Goal: Transaction & Acquisition: Purchase product/service

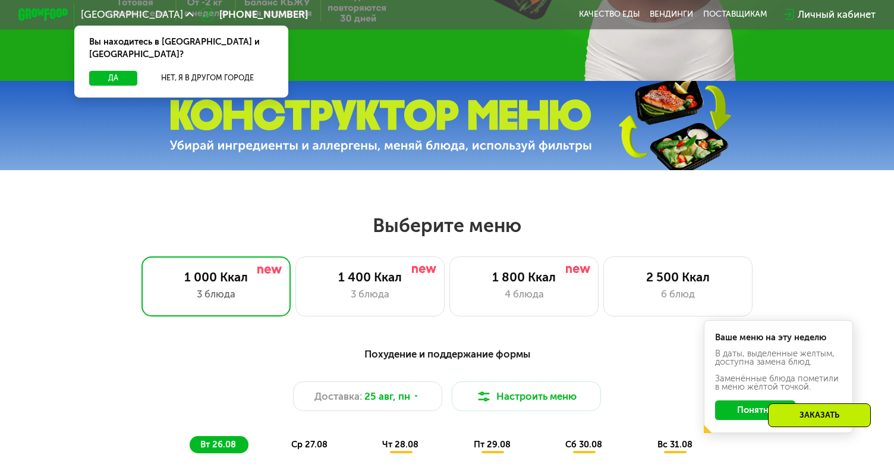
scroll to position [367, 0]
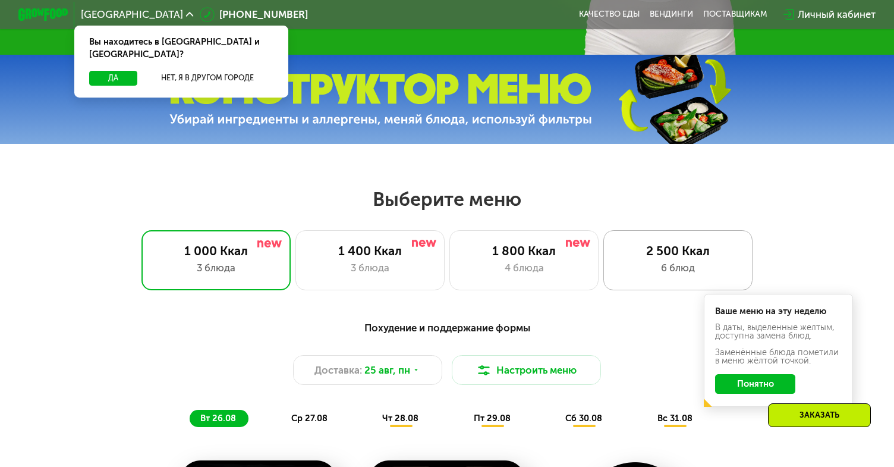
click at [666, 273] on div "6 блюд" at bounding box center [678, 267] width 123 height 15
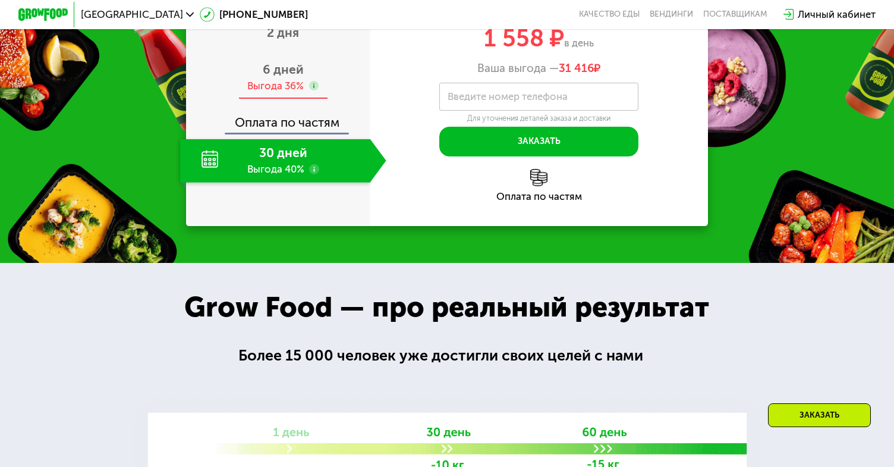
scroll to position [1479, 0]
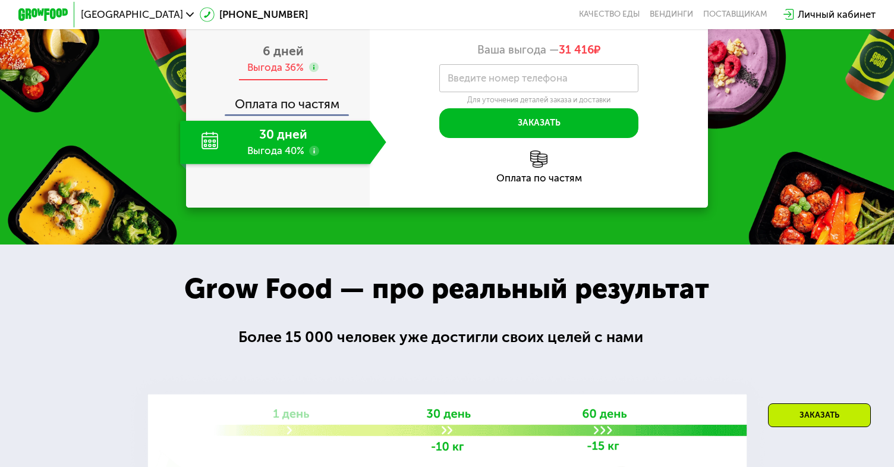
click at [271, 58] on span "6 дней" at bounding box center [283, 50] width 41 height 15
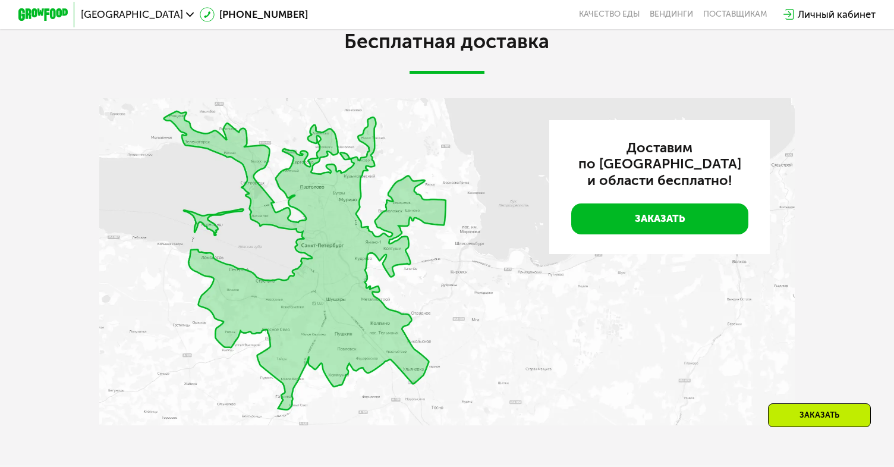
scroll to position [2634, 0]
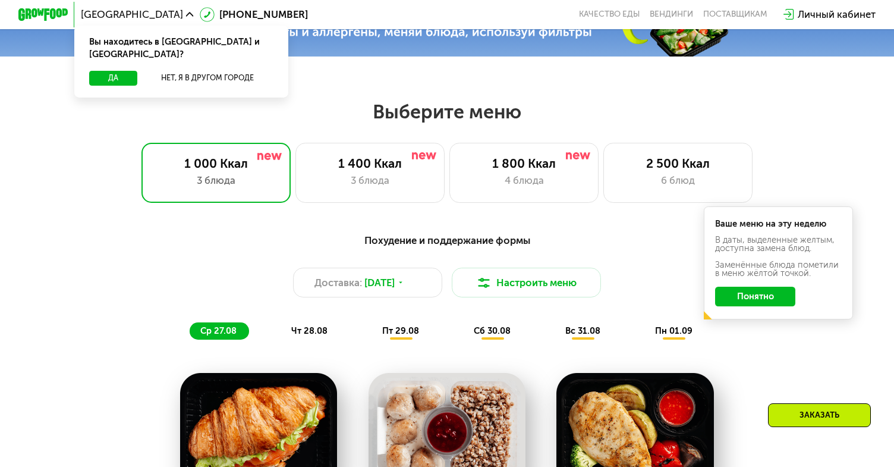
scroll to position [467, 0]
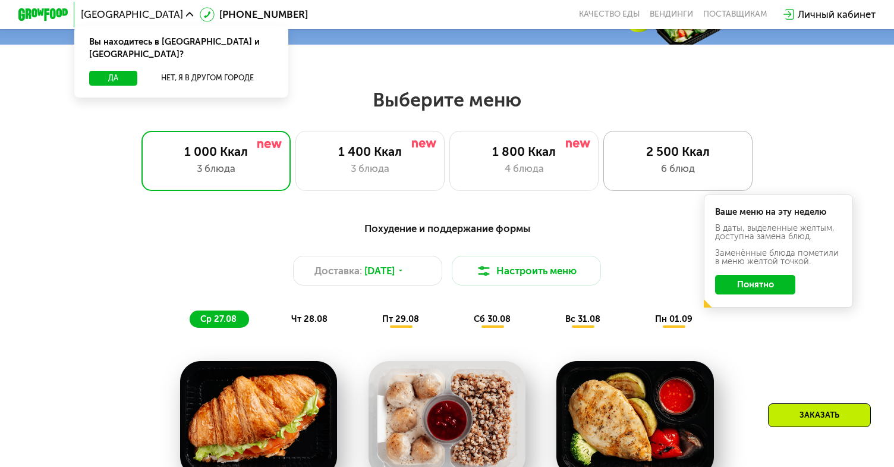
click at [627, 169] on div "6 блюд" at bounding box center [678, 168] width 123 height 15
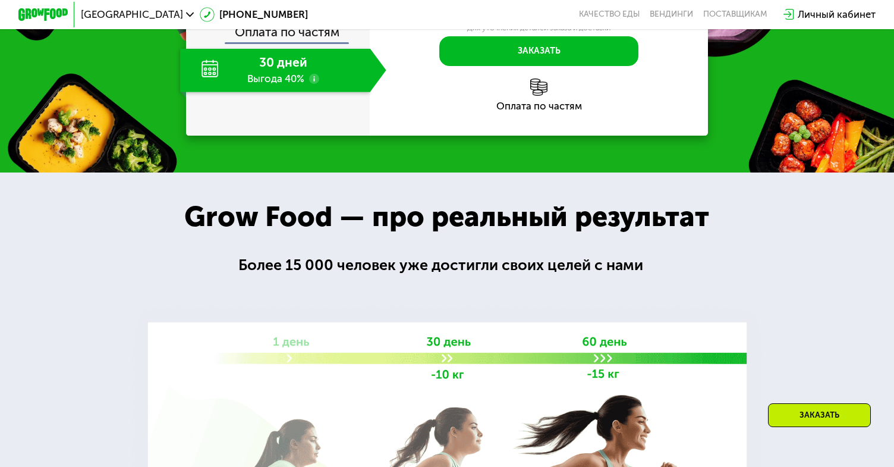
scroll to position [1453, 0]
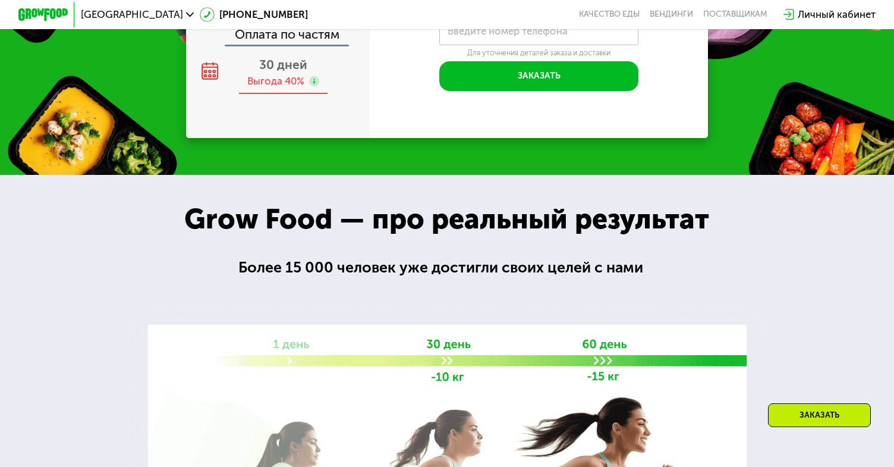
click at [289, 88] on div "Выгода 40%" at bounding box center [275, 81] width 57 height 14
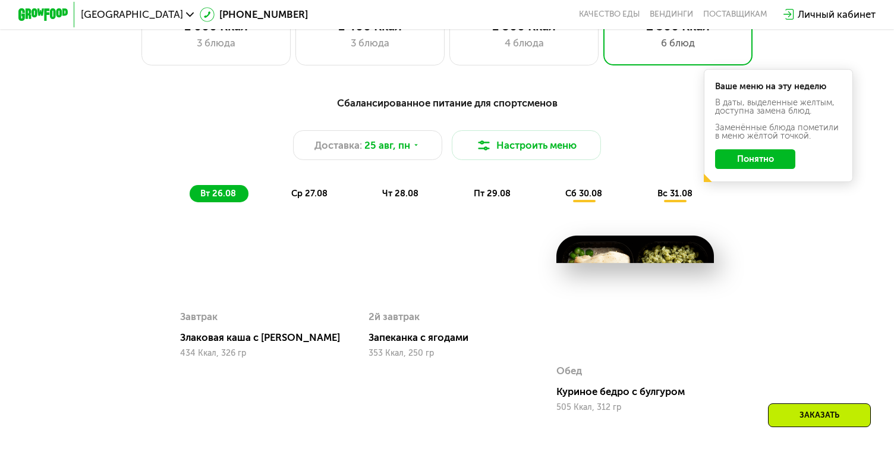
scroll to position [581, 0]
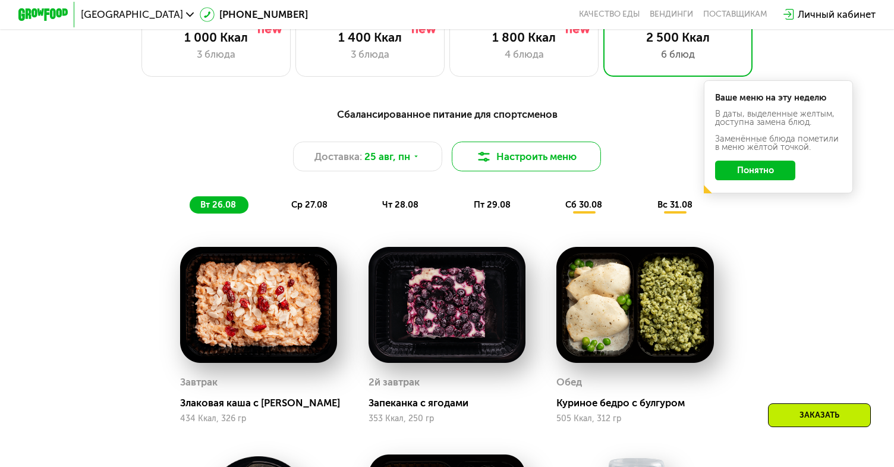
click at [496, 159] on button "Настроить меню" at bounding box center [526, 156] width 149 height 30
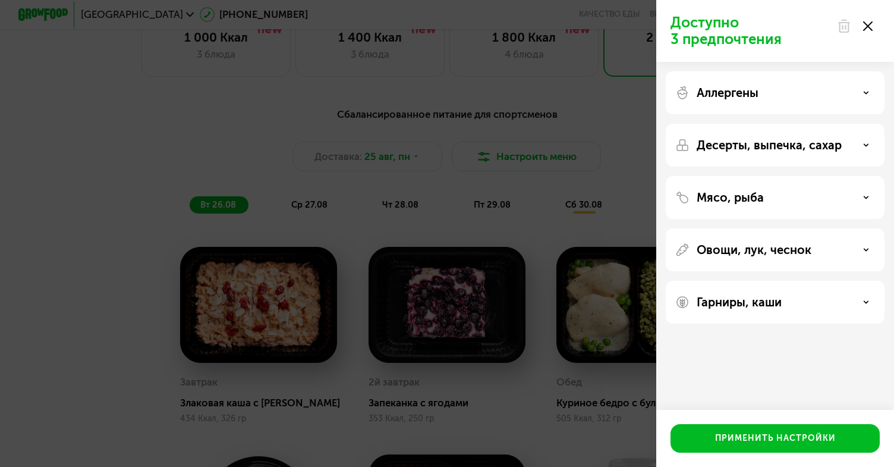
click at [759, 124] on div "Аллергены" at bounding box center [775, 145] width 219 height 43
click at [792, 124] on div "Аллергены" at bounding box center [775, 145] width 219 height 43
click at [850, 92] on div "Аллергены" at bounding box center [775, 93] width 200 height 14
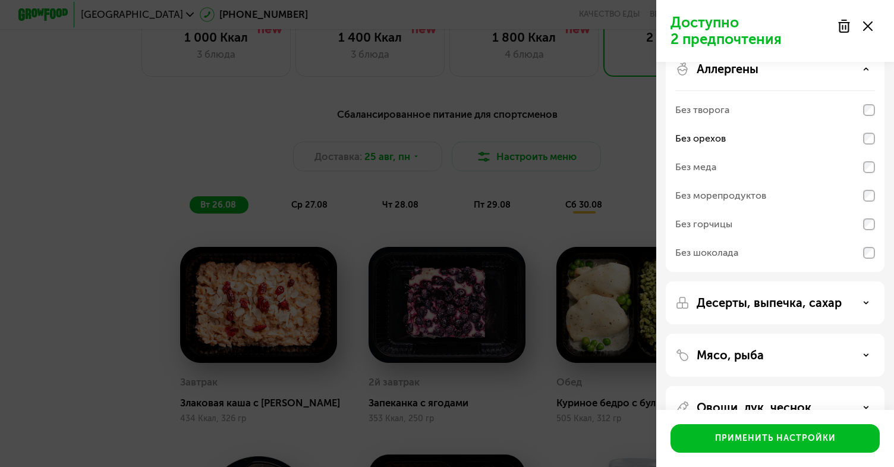
scroll to position [29, 0]
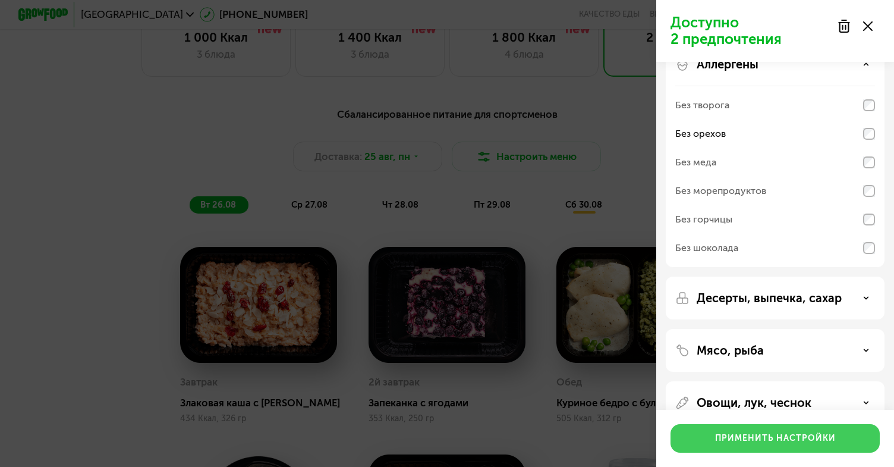
click at [801, 435] on div "Применить настройки" at bounding box center [775, 438] width 121 height 12
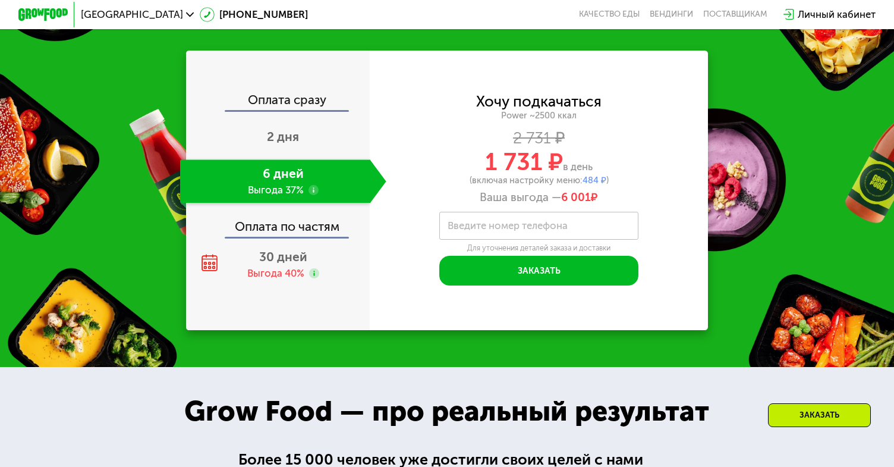
scroll to position [927, 0]
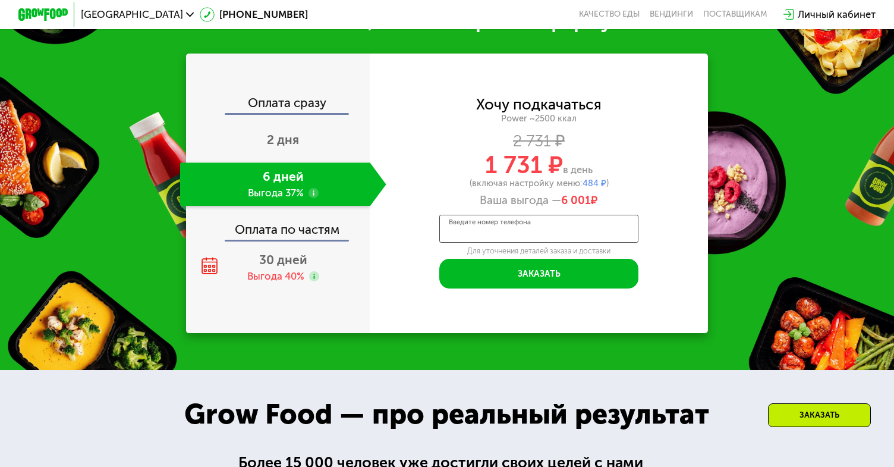
click at [509, 234] on input "Введите номер телефона" at bounding box center [538, 229] width 199 height 28
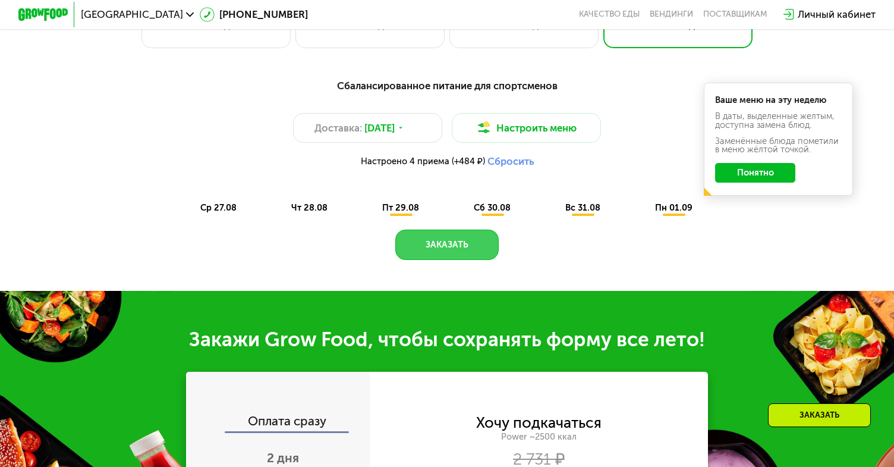
scroll to position [611, 0]
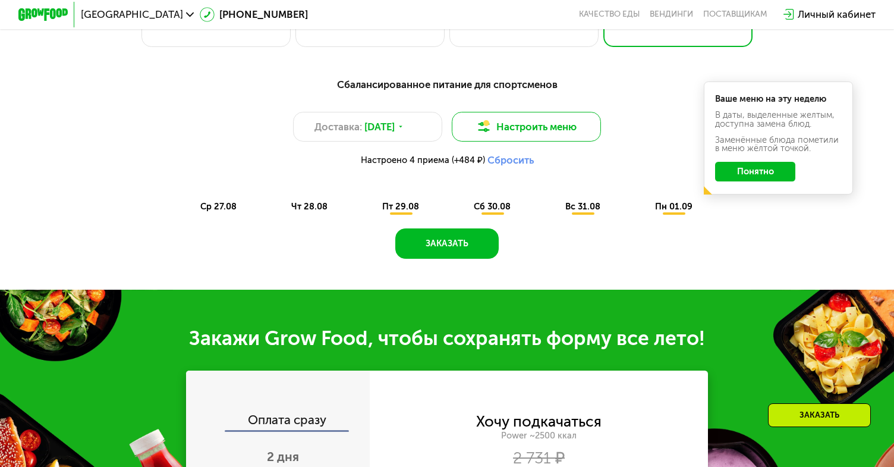
click at [538, 130] on button "Настроить меню" at bounding box center [526, 127] width 149 height 30
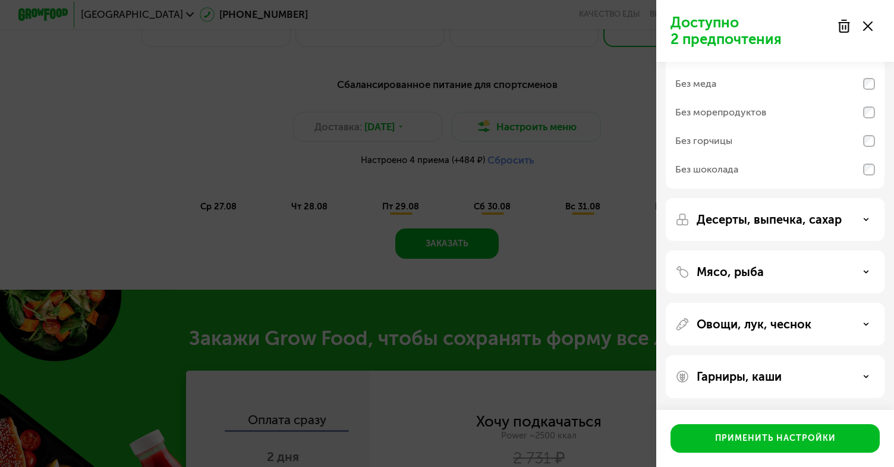
scroll to position [107, 0]
click at [777, 213] on p "Десерты, выпечка, сахар" at bounding box center [769, 219] width 145 height 14
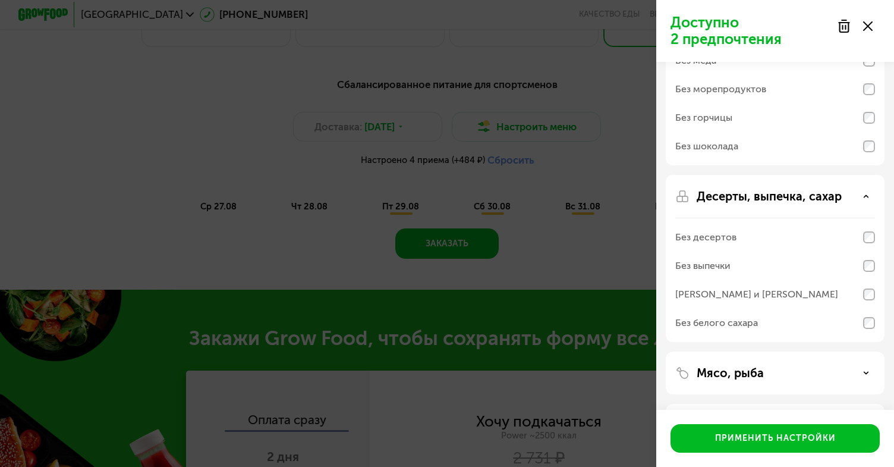
scroll to position [140, 0]
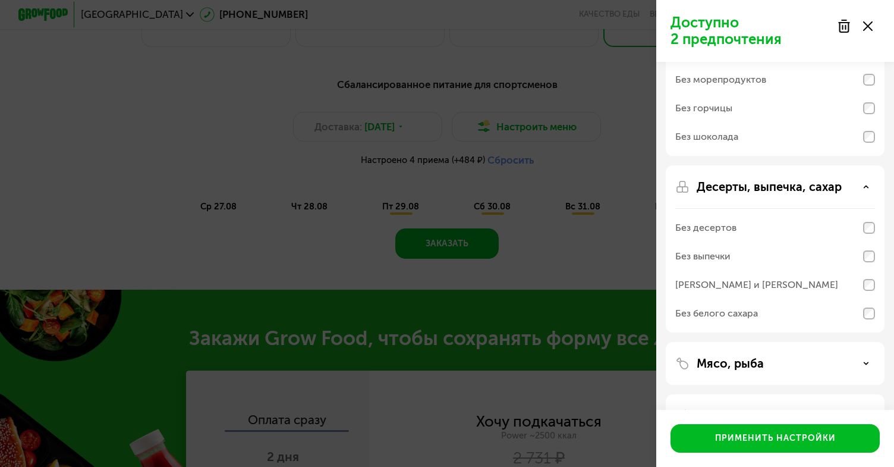
click at [814, 394] on div "Мясо, рыба" at bounding box center [775, 415] width 219 height 43
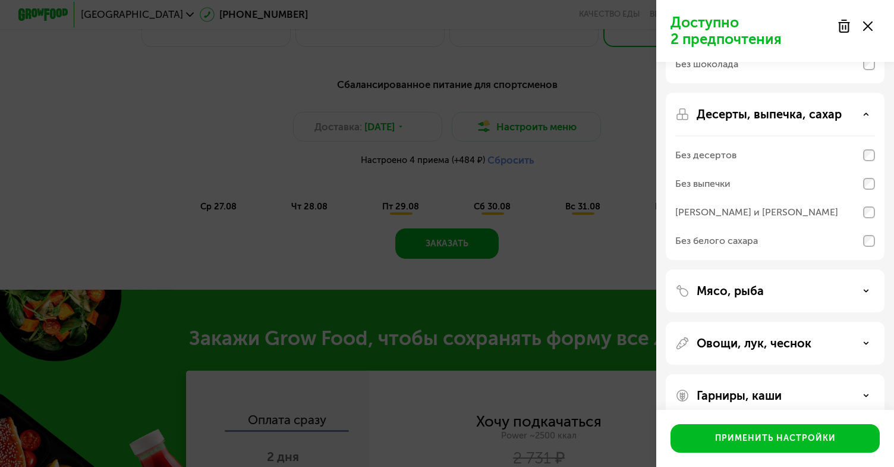
scroll to position [226, 0]
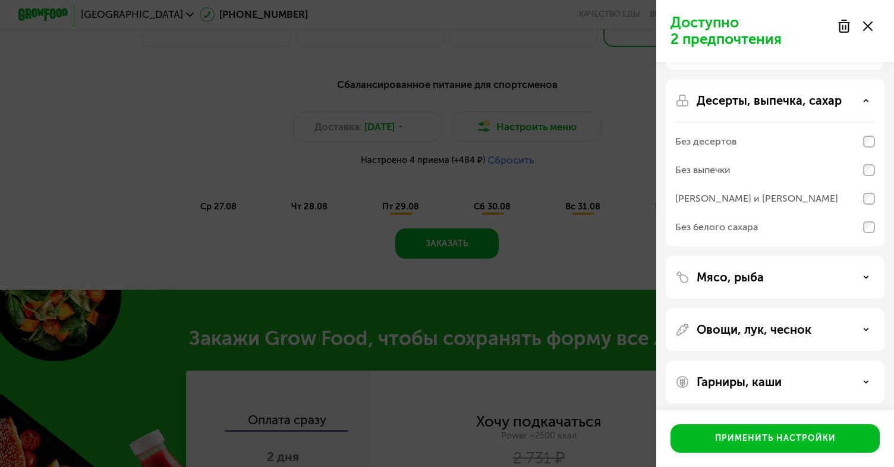
click at [809, 308] on div "Мясо, рыба" at bounding box center [775, 329] width 219 height 43
click at [804, 308] on div "Мясо, рыба" at bounding box center [775, 329] width 219 height 43
click at [853, 278] on div "Мясо, рыба" at bounding box center [775, 277] width 200 height 14
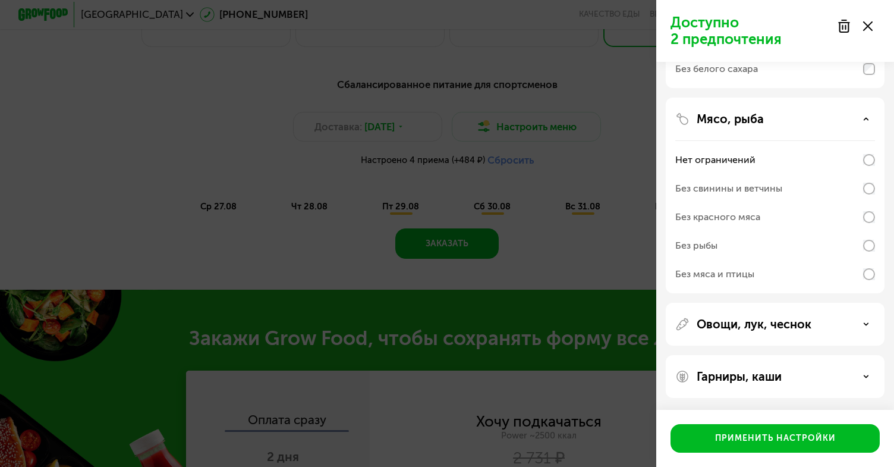
click at [831, 319] on div "Овощи, лук, чеснок" at bounding box center [775, 324] width 200 height 14
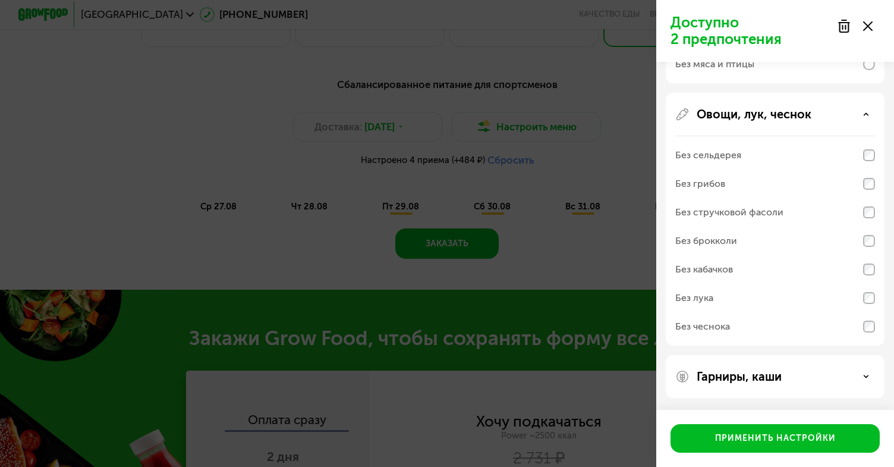
scroll to position [594, 0]
click at [803, 357] on div "Гарниры, каши" at bounding box center [775, 376] width 219 height 43
click at [858, 377] on div "Гарниры, каши" at bounding box center [775, 376] width 200 height 14
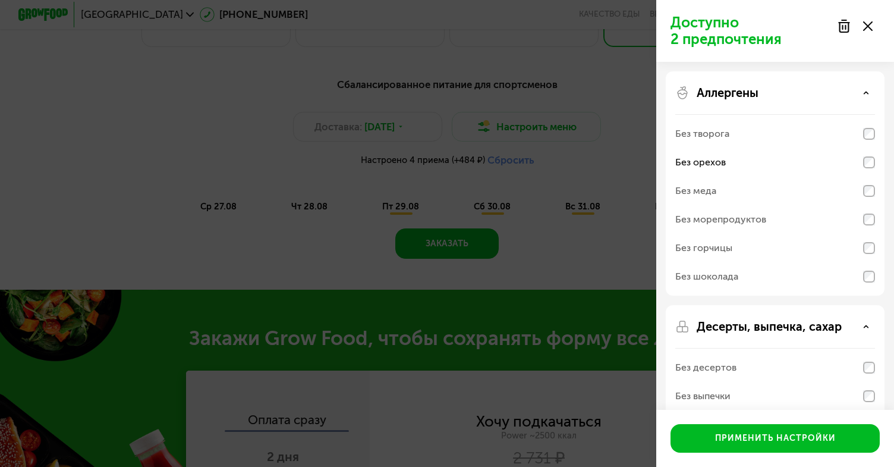
scroll to position [0, 0]
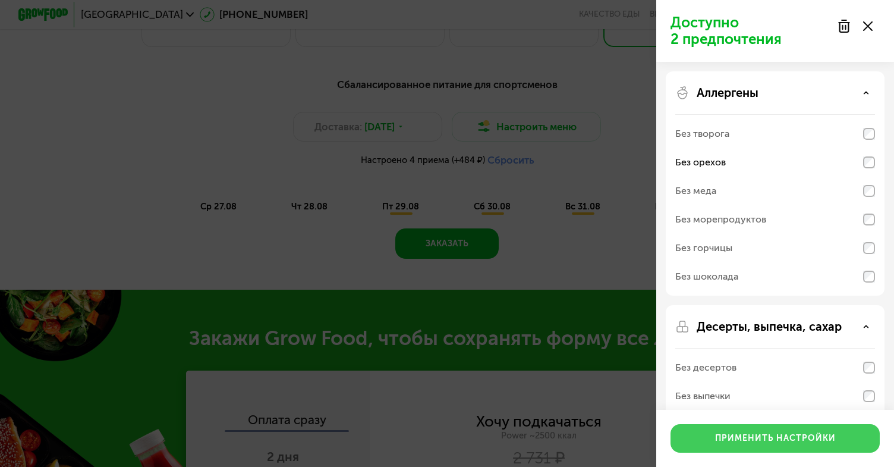
click at [813, 433] on div "Применить настройки" at bounding box center [775, 438] width 121 height 12
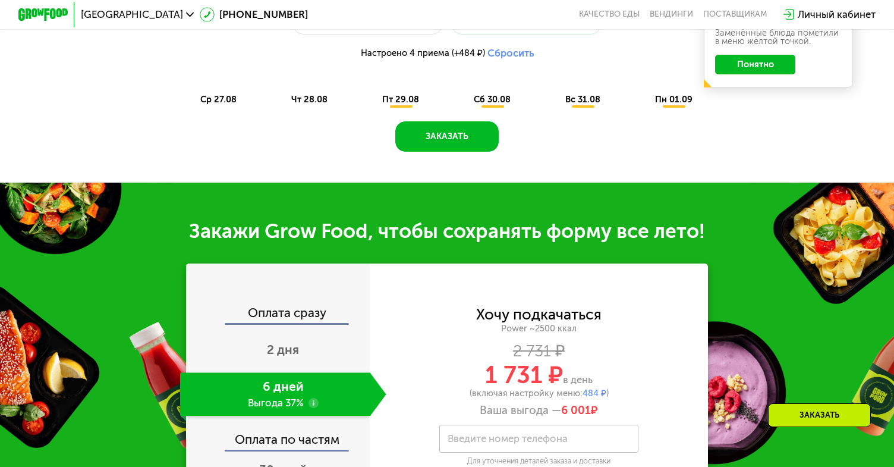
scroll to position [781, 0]
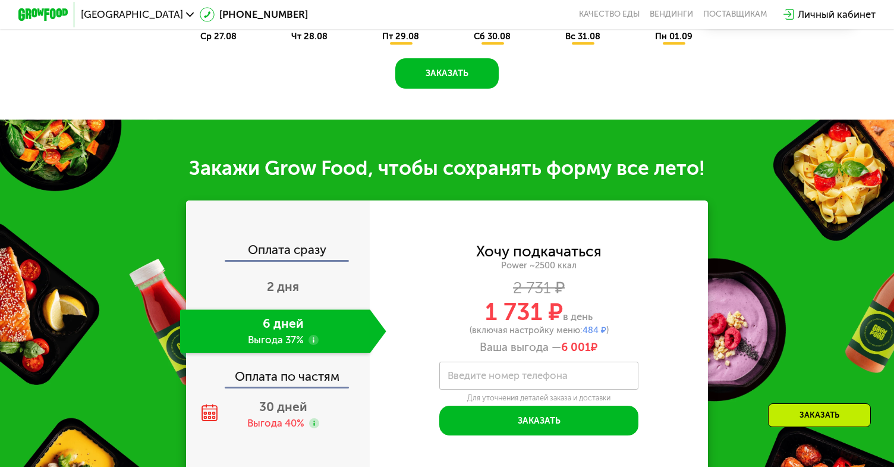
click at [485, 372] on label "Введите номер телефона" at bounding box center [508, 375] width 120 height 7
click at [485, 372] on input "Введите номер телефона" at bounding box center [538, 375] width 199 height 28
type input "**********"
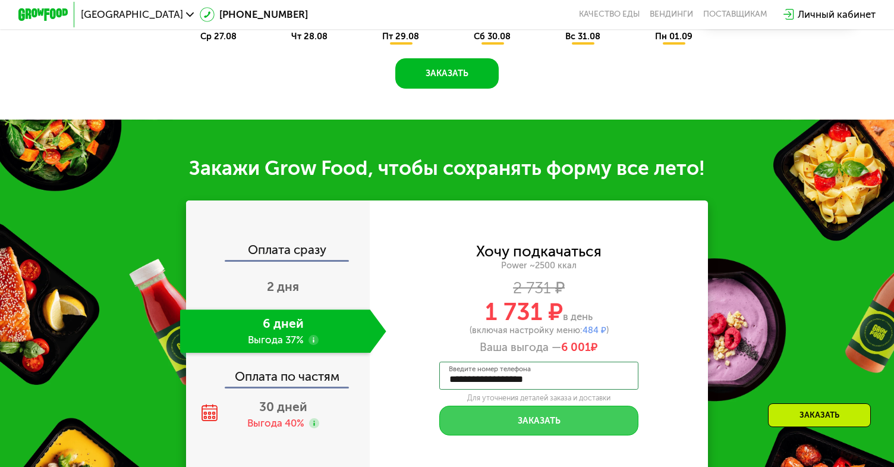
click at [539, 421] on button "Заказать" at bounding box center [538, 420] width 199 height 30
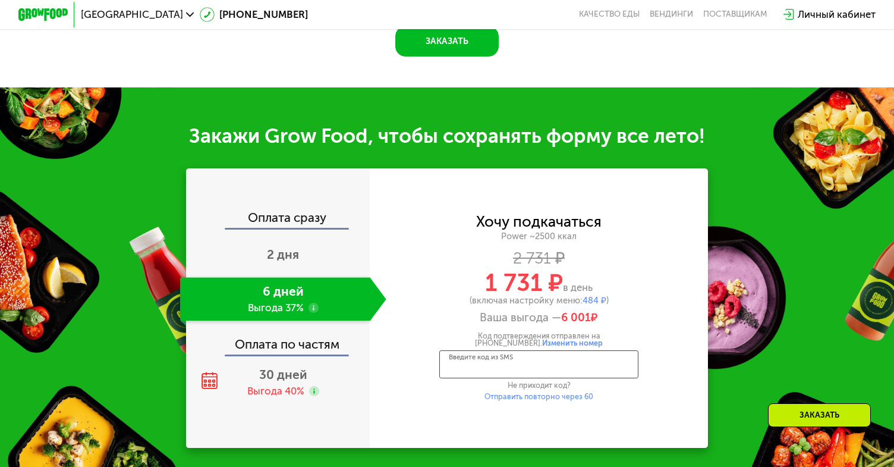
scroll to position [822, 0]
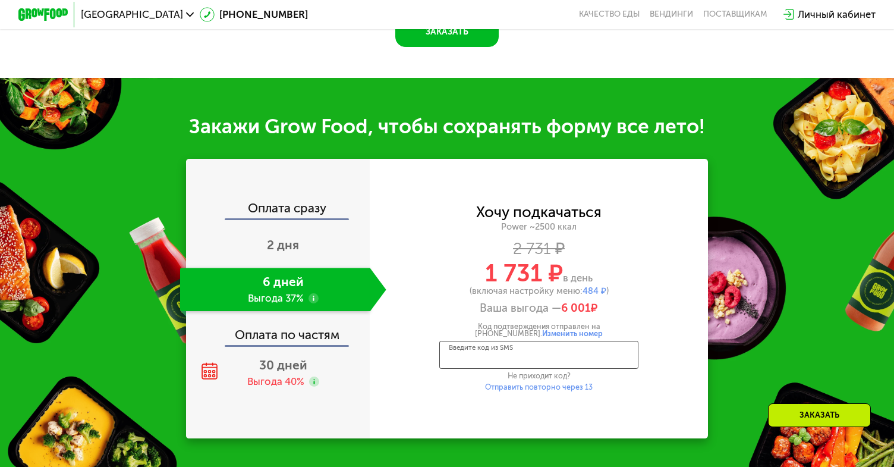
click at [478, 356] on input "Введите код из SMS" at bounding box center [538, 355] width 199 height 28
type input "****"
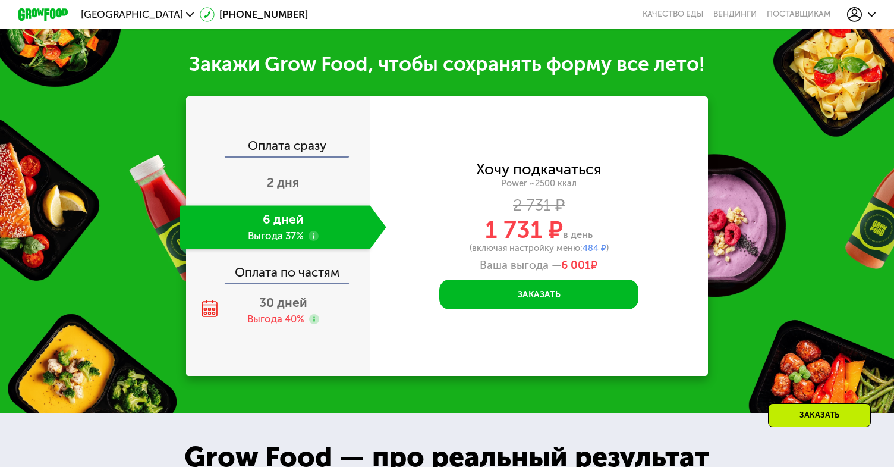
scroll to position [855, 0]
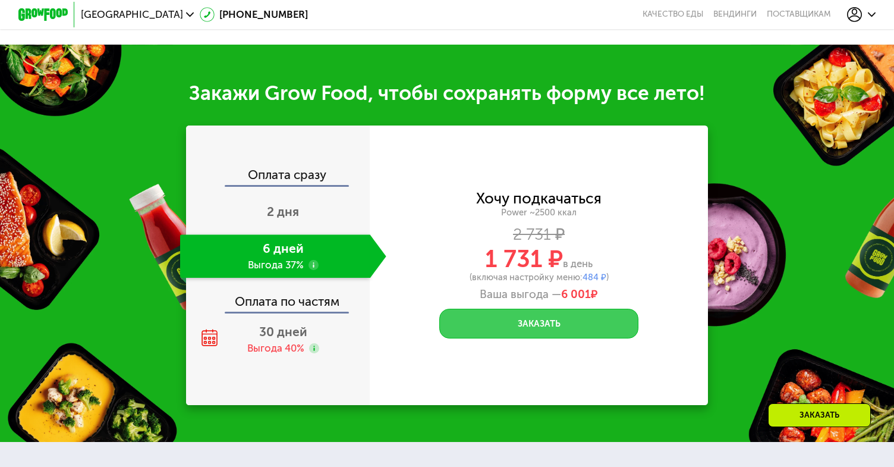
click at [547, 325] on button "Заказать" at bounding box center [538, 324] width 199 height 30
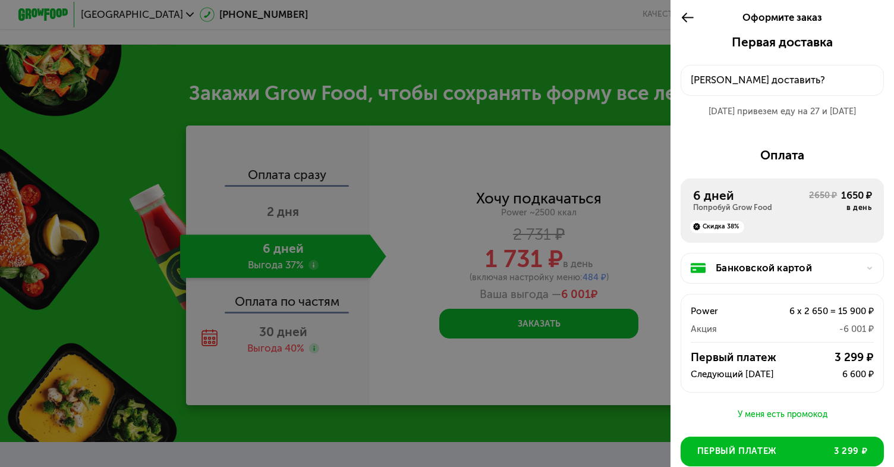
click at [771, 269] on div "Банковской картой" at bounding box center [787, 267] width 143 height 15
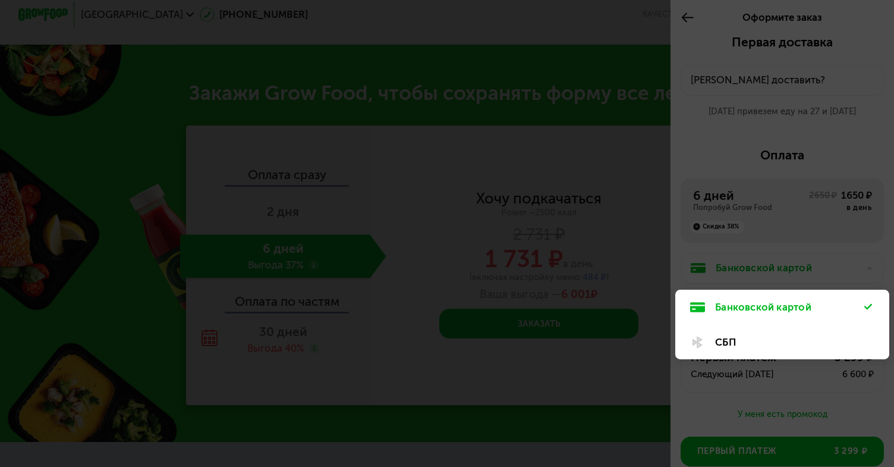
click at [748, 335] on div "СБП" at bounding box center [789, 342] width 149 height 15
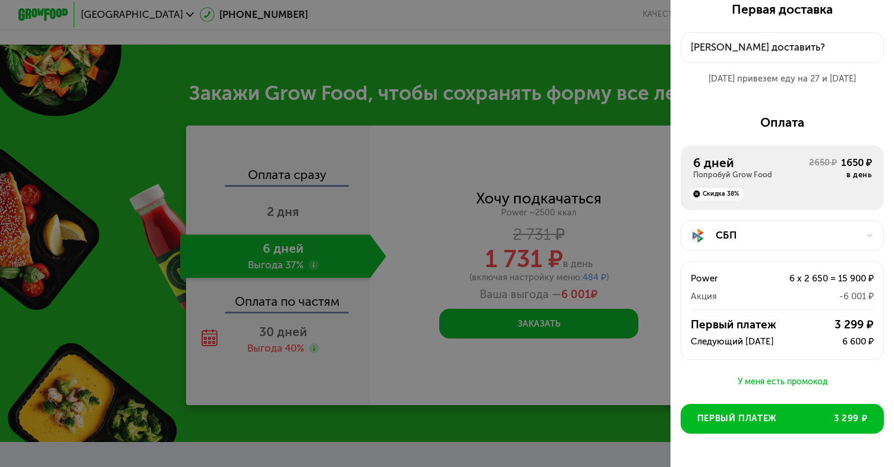
scroll to position [39, 0]
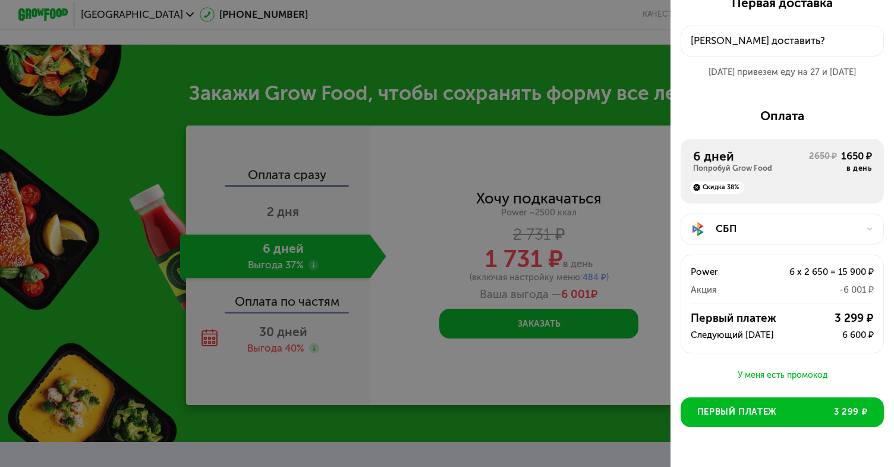
click at [793, 40] on div "Куда доставить?" at bounding box center [782, 40] width 183 height 15
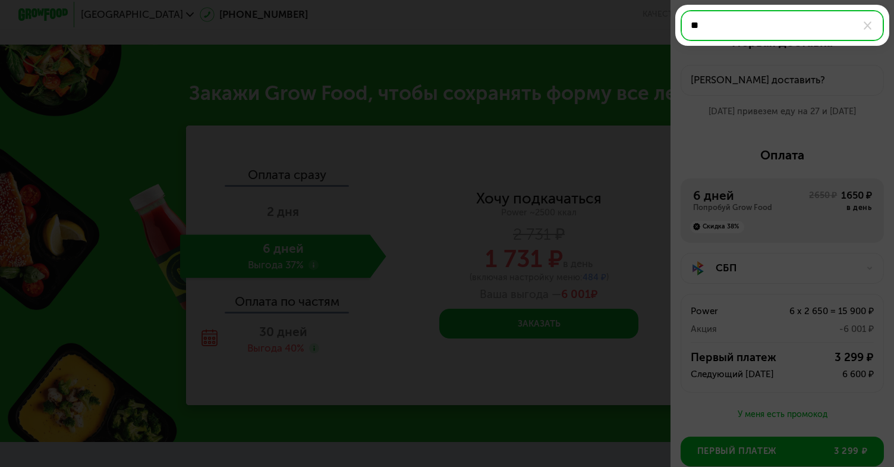
scroll to position [0, 0]
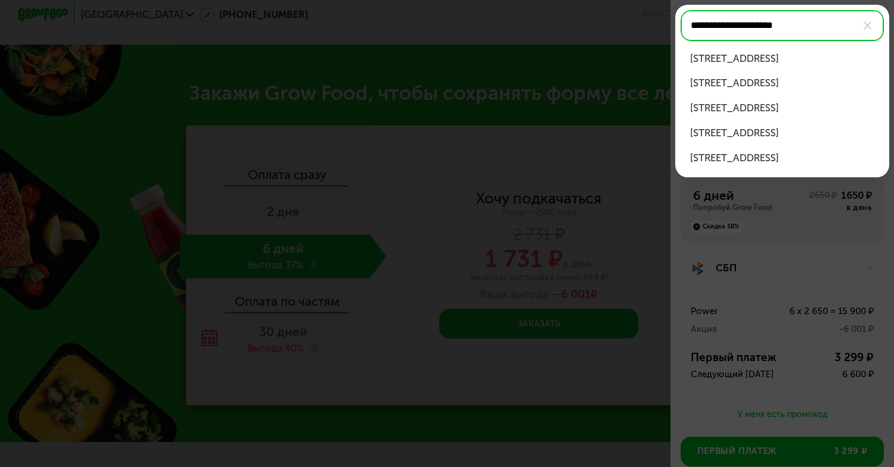
click at [748, 63] on div "Окружной проезд, д 10Б" at bounding box center [782, 58] width 184 height 15
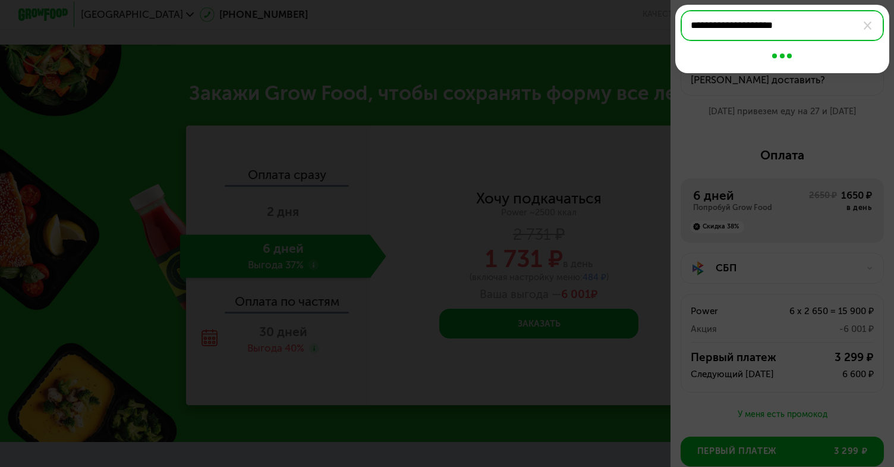
type input "**********"
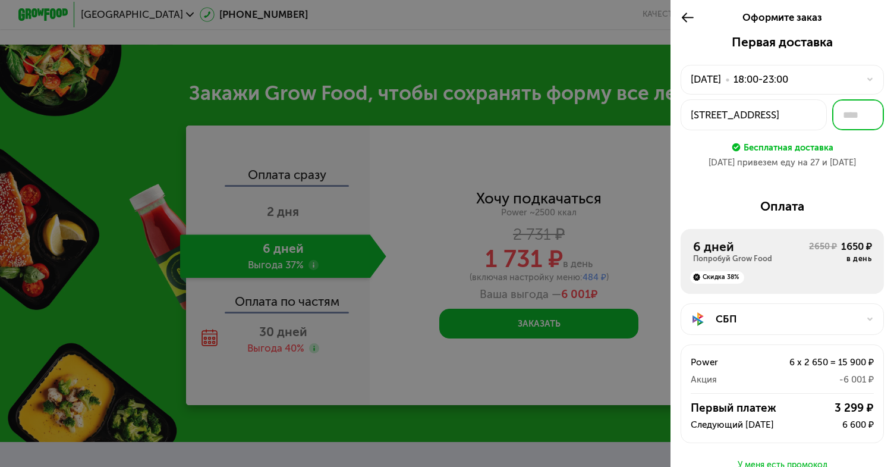
click at [853, 124] on input "text" at bounding box center [858, 114] width 52 height 31
type input "**"
click at [873, 159] on div "26 авг привезем еду на 27 и 28 авг" at bounding box center [783, 162] width 204 height 12
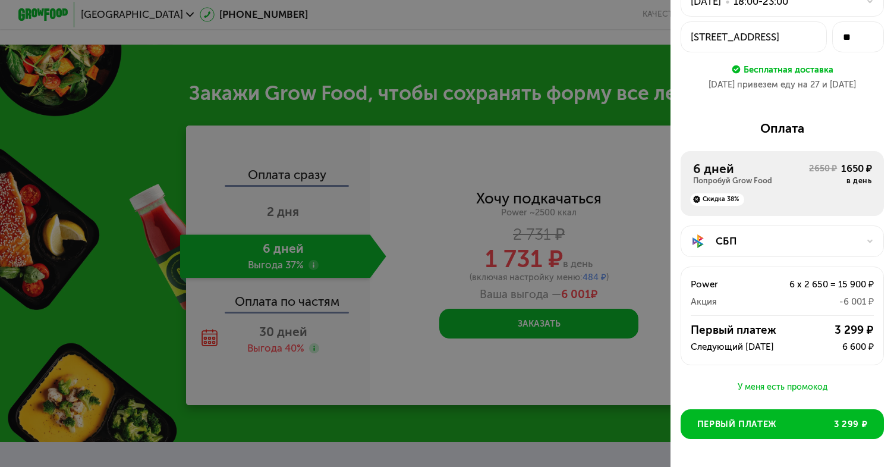
scroll to position [76, 0]
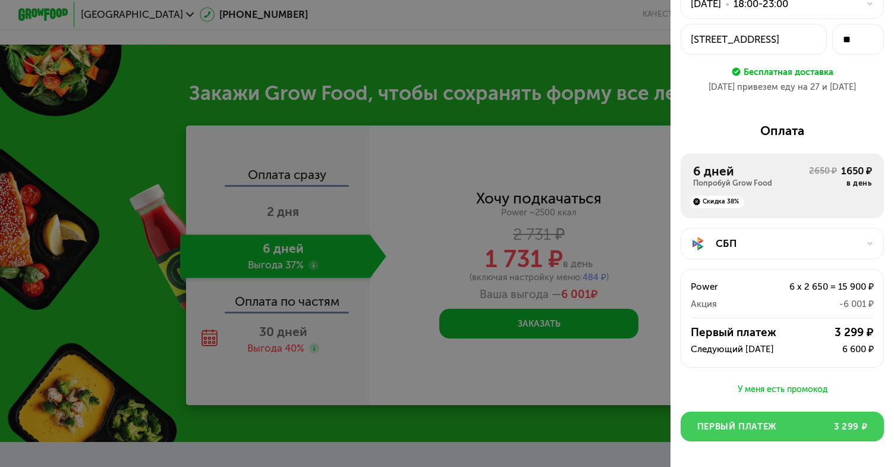
click at [809, 431] on button "Первый платеж 3 299 ₽" at bounding box center [783, 426] width 204 height 30
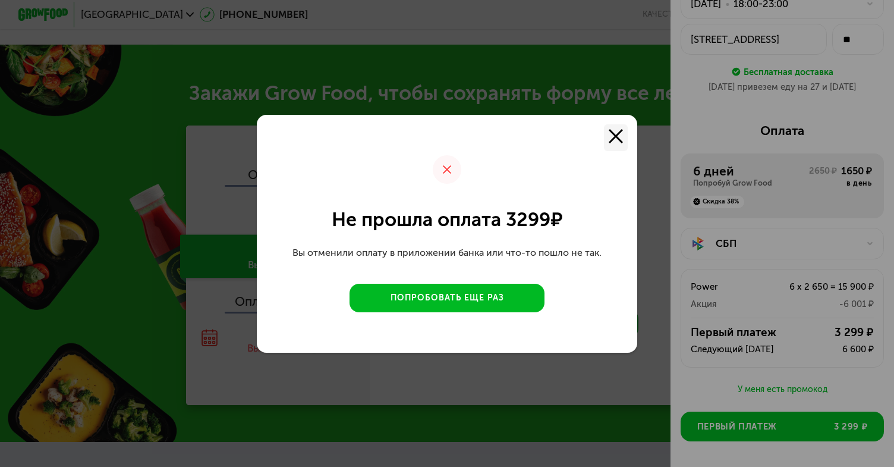
click at [611, 129] on icon at bounding box center [616, 136] width 14 height 14
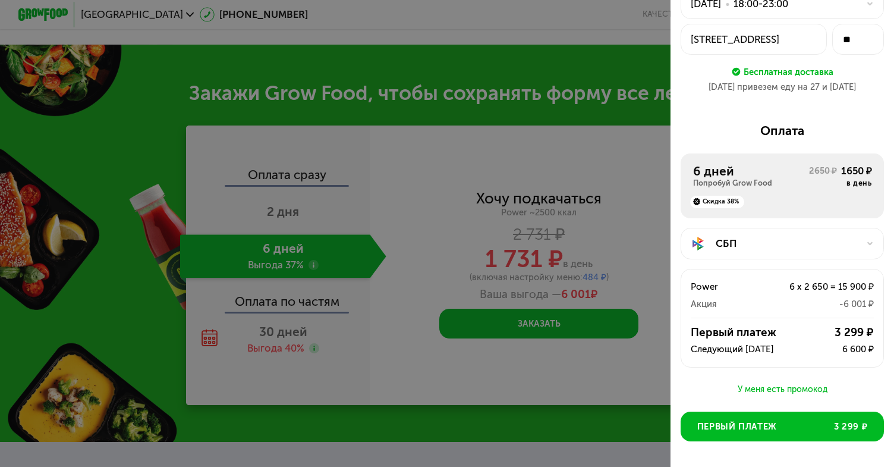
click at [729, 256] on div "СБП" at bounding box center [783, 243] width 204 height 31
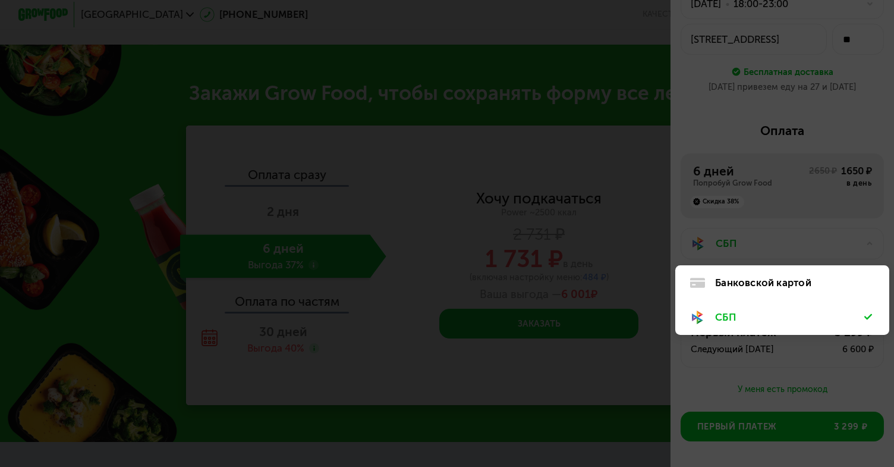
click at [732, 288] on div "Банковской картой" at bounding box center [789, 282] width 149 height 15
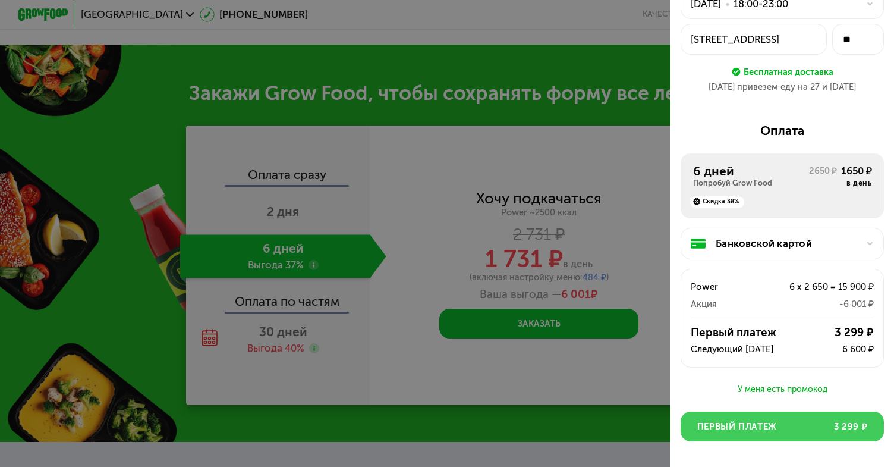
click at [778, 422] on button "Первый платеж 3 299 ₽" at bounding box center [783, 426] width 204 height 30
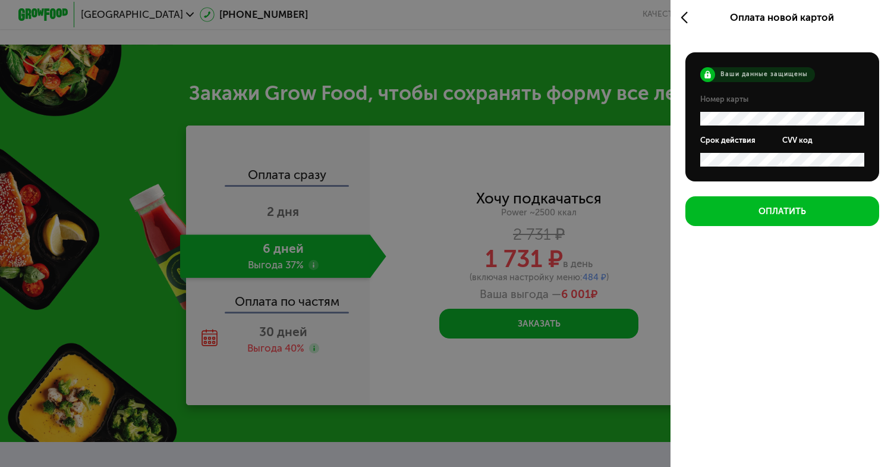
scroll to position [0, 0]
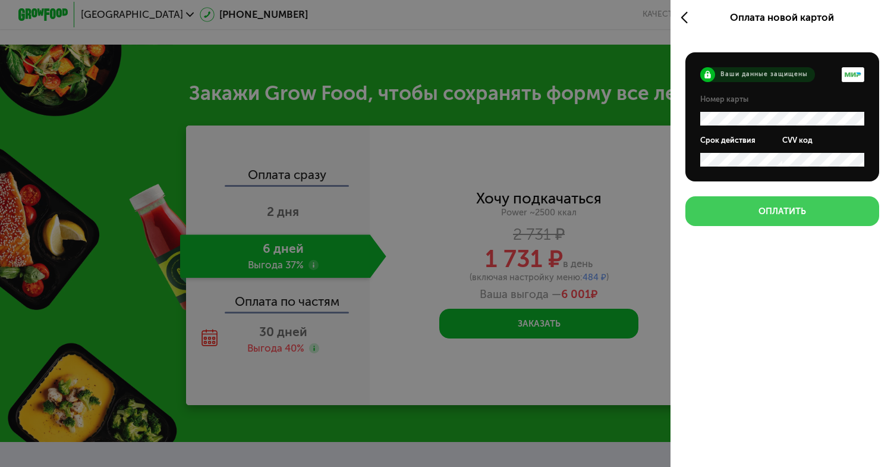
click at [775, 199] on button "Оплатить" at bounding box center [782, 211] width 194 height 30
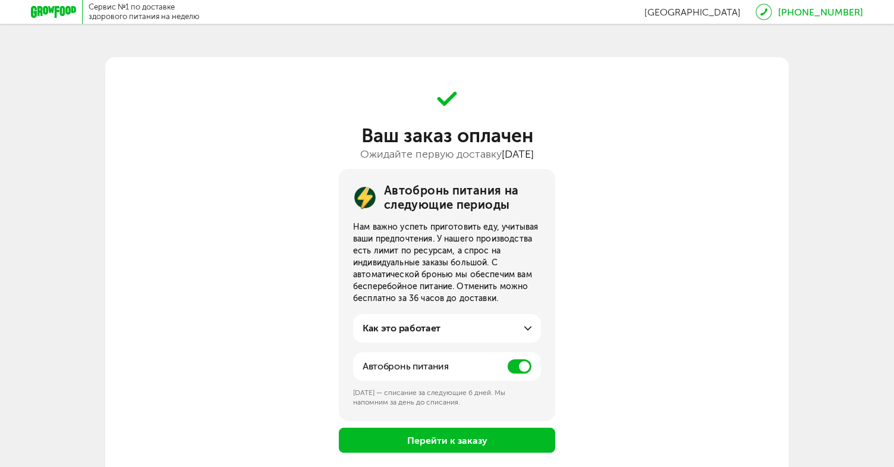
click at [526, 367] on span at bounding box center [520, 366] width 24 height 14
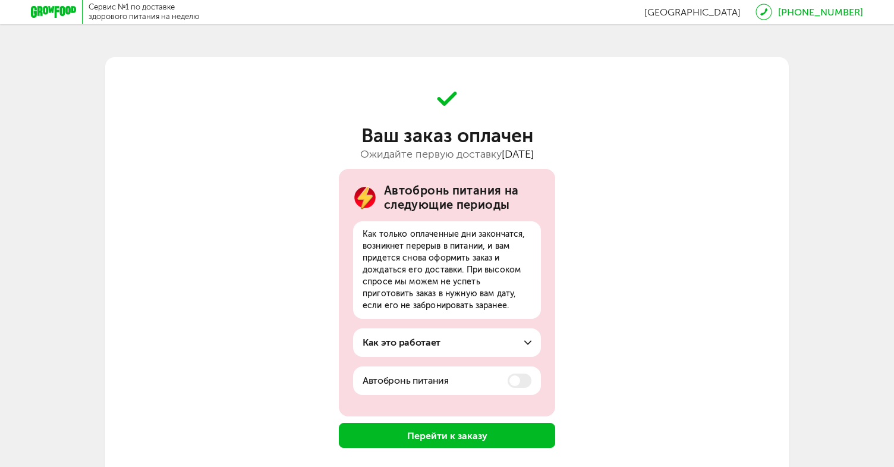
click at [504, 431] on button "Перейти к заказу" at bounding box center [447, 435] width 216 height 25
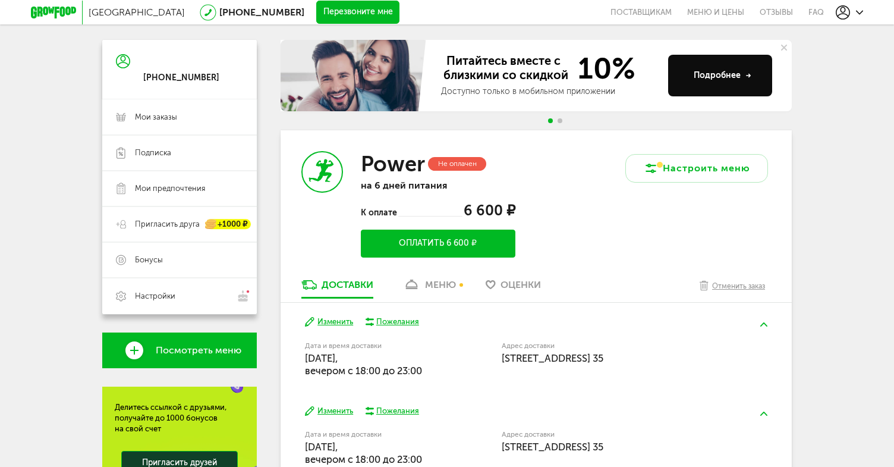
scroll to position [83, 0]
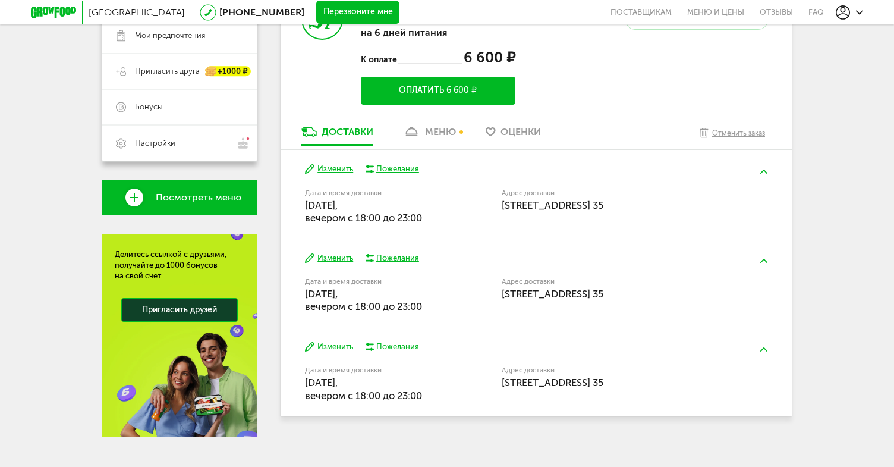
scroll to position [243, 0]
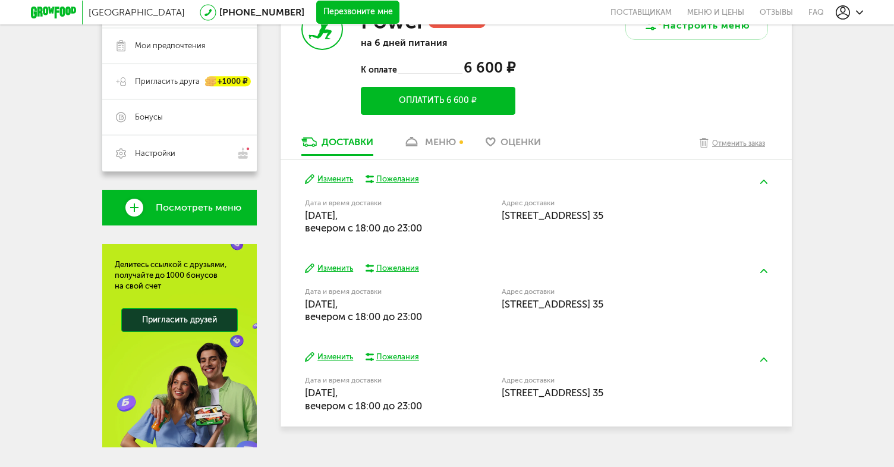
click at [407, 272] on div "Пожелания" at bounding box center [397, 268] width 43 height 11
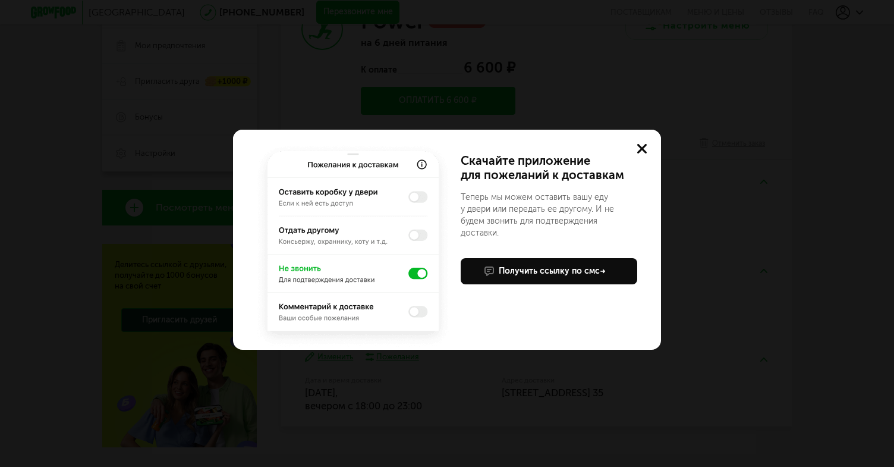
click at [419, 273] on img at bounding box center [353, 245] width 200 height 208
click at [416, 273] on img at bounding box center [353, 245] width 200 height 208
click at [643, 149] on use at bounding box center [642, 149] width 10 height 10
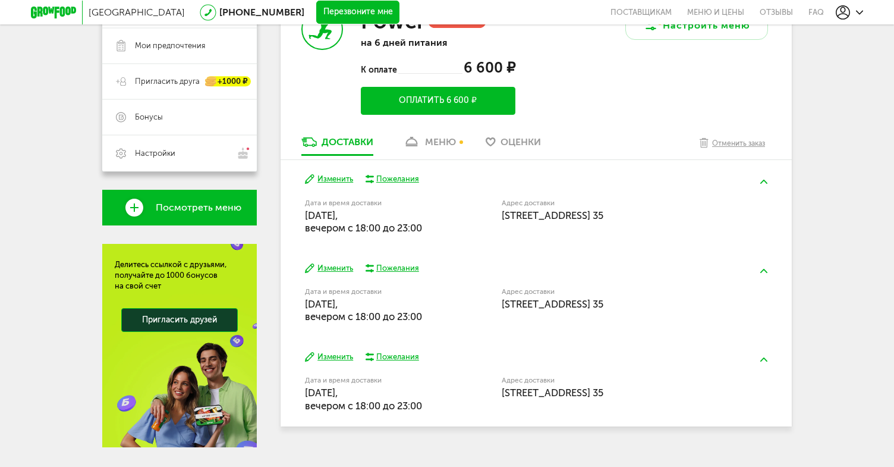
click at [342, 269] on button "Изменить" at bounding box center [329, 268] width 48 height 11
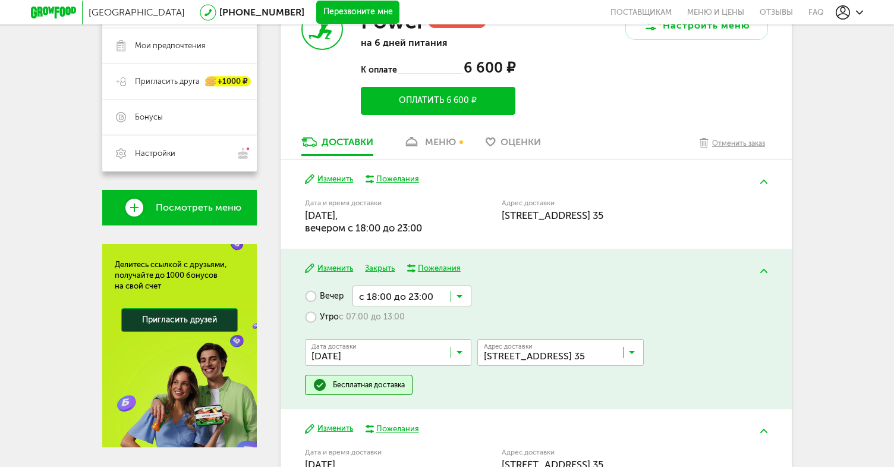
click at [391, 295] on input "Search for option" at bounding box center [412, 295] width 119 height 20
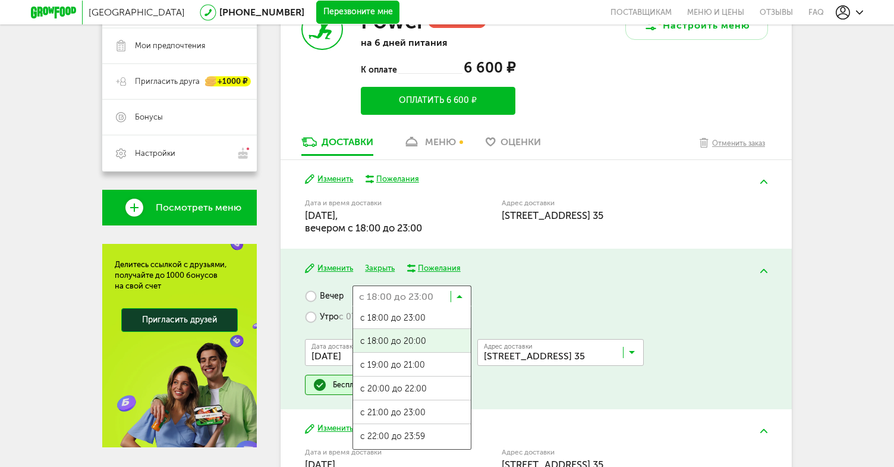
scroll to position [1, 0]
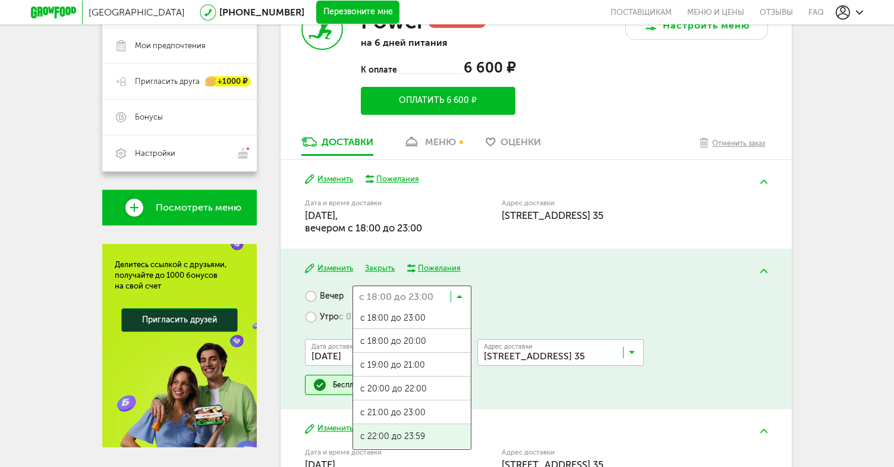
click at [417, 435] on span "с 22:00 до 23:59" at bounding box center [412, 436] width 118 height 25
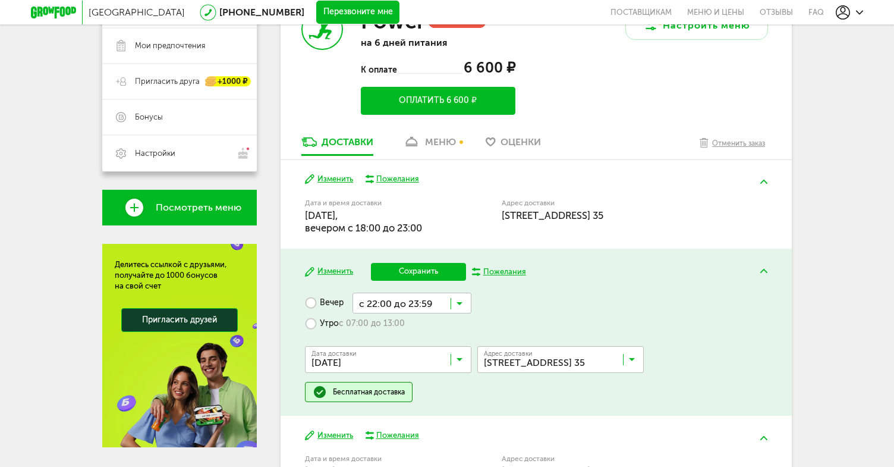
scroll to position [0, 0]
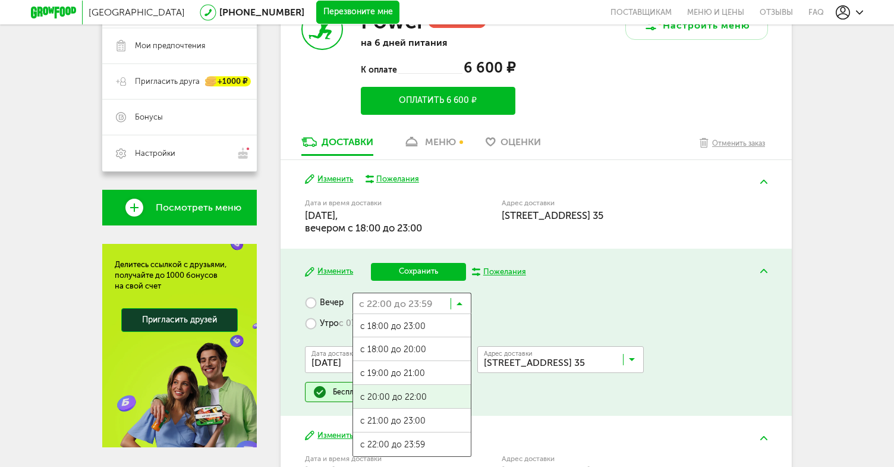
click at [401, 304] on input "Search for option" at bounding box center [412, 302] width 119 height 20
click at [413, 420] on span "с 21:00 до 23:00" at bounding box center [412, 420] width 118 height 25
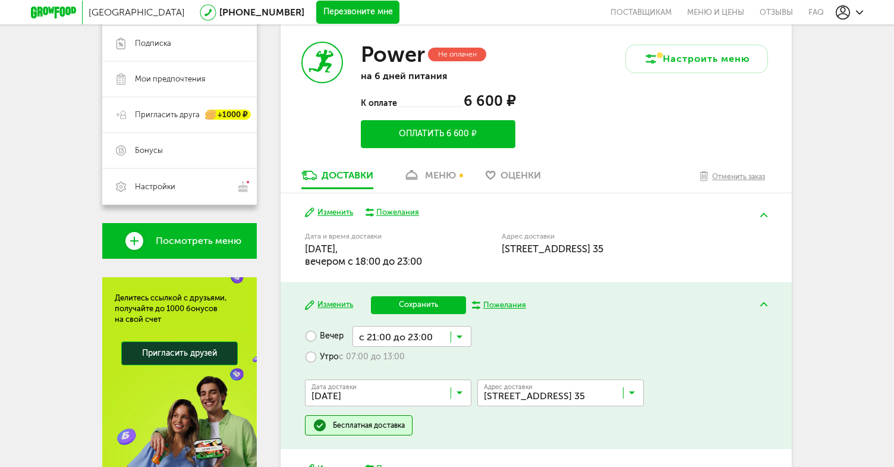
scroll to position [180, 0]
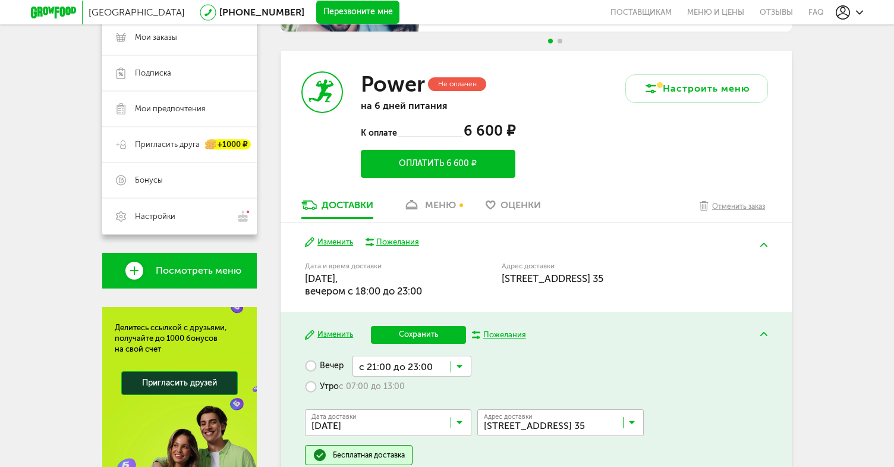
click at [429, 336] on button "Сохранить" at bounding box center [418, 335] width 95 height 18
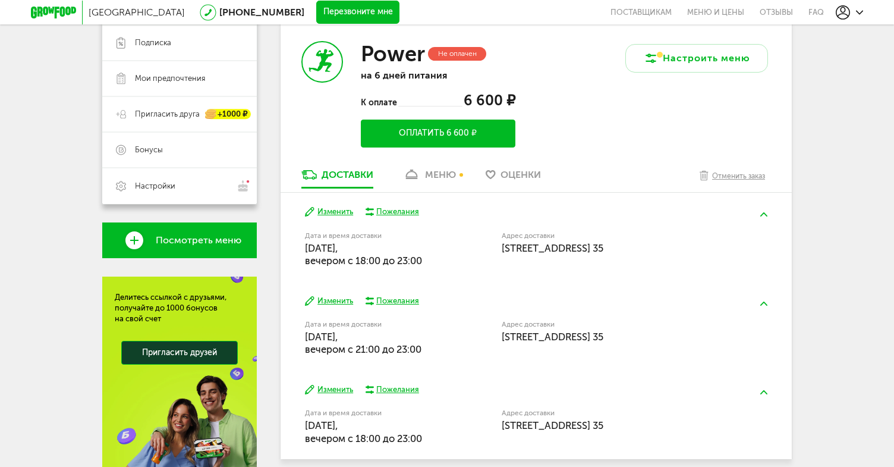
scroll to position [254, 0]
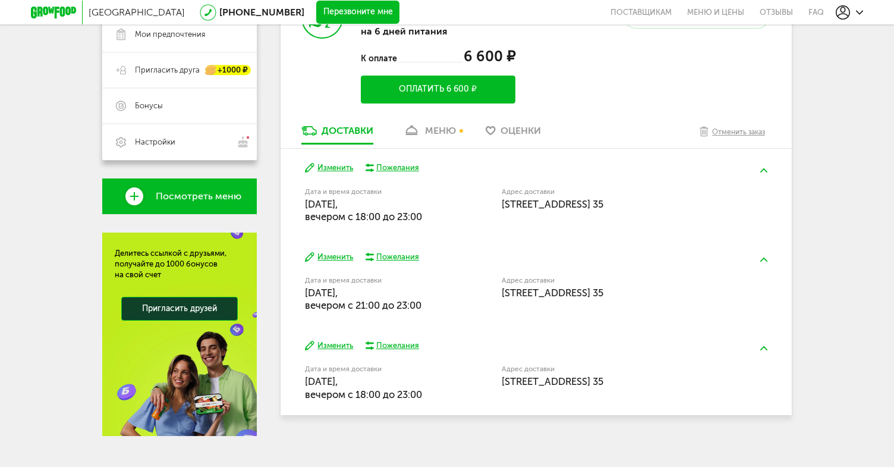
click at [337, 170] on button "Изменить" at bounding box center [329, 167] width 48 height 11
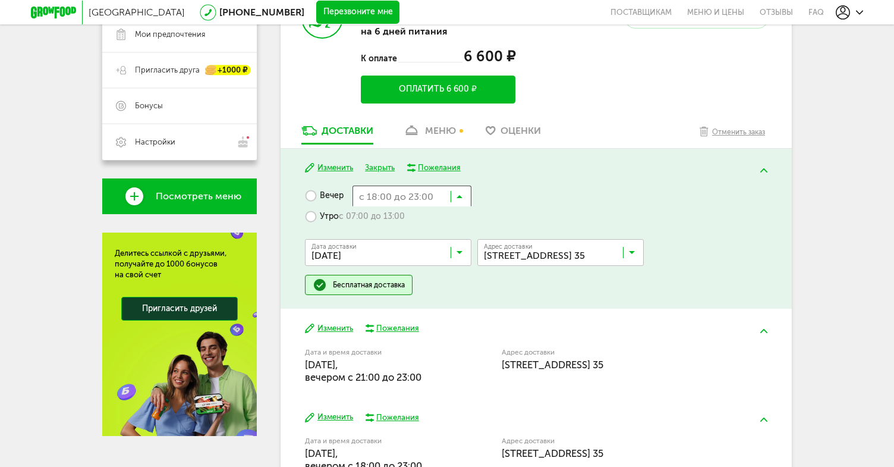
click at [462, 200] on icon at bounding box center [460, 199] width 6 height 12
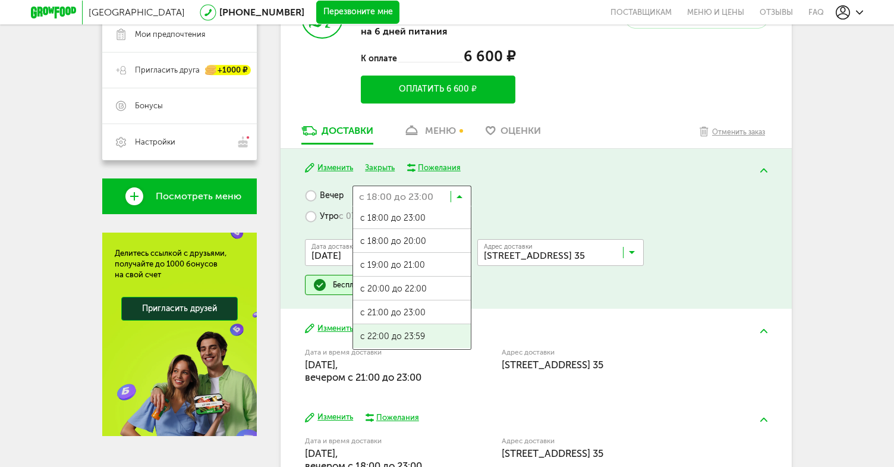
scroll to position [1, 0]
click at [417, 315] on span "с 21:00 до 23:00" at bounding box center [412, 312] width 118 height 25
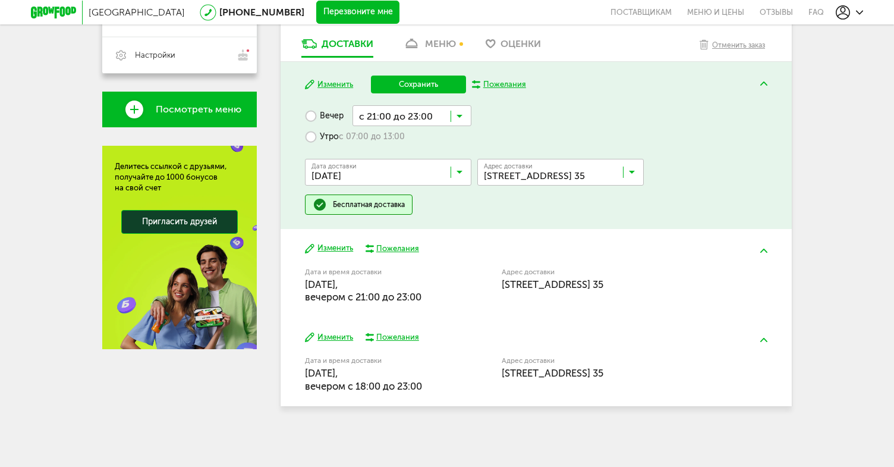
click at [417, 83] on button "Сохранить" at bounding box center [418, 85] width 95 height 18
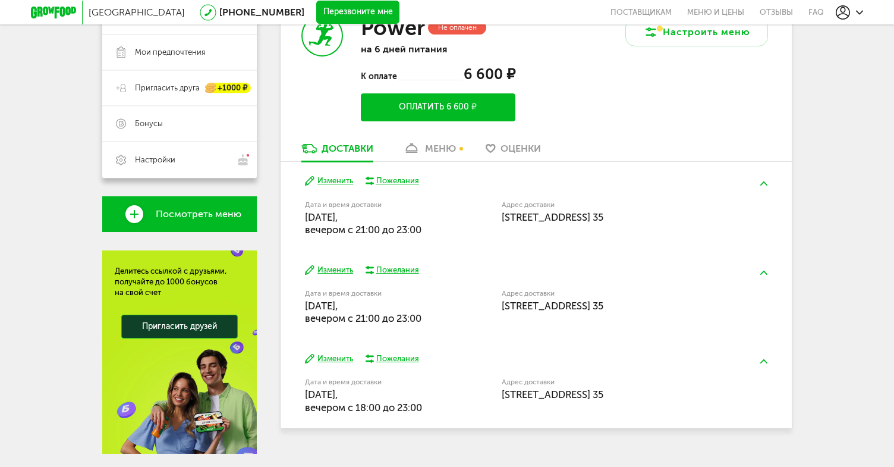
scroll to position [234, 0]
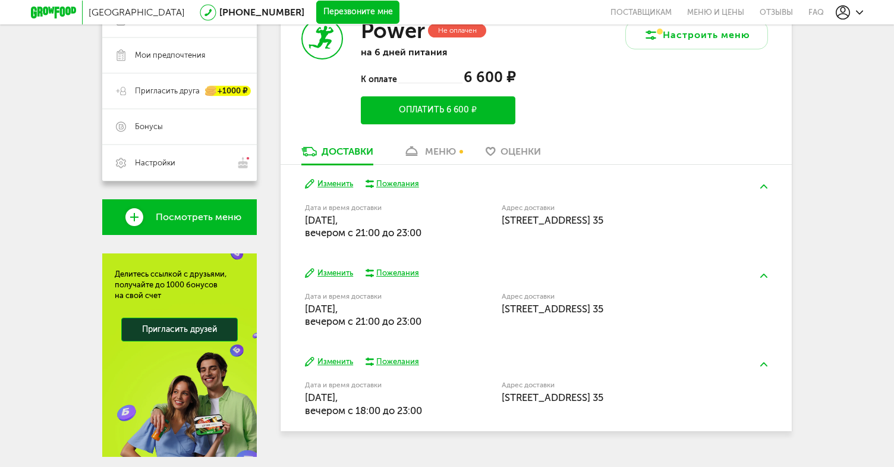
click at [389, 184] on div "Пожелания" at bounding box center [397, 183] width 43 height 11
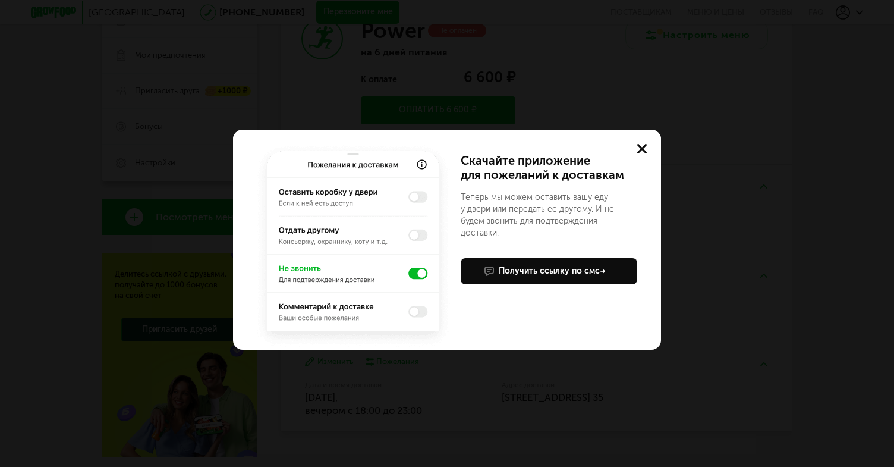
click at [639, 152] on use at bounding box center [642, 149] width 10 height 10
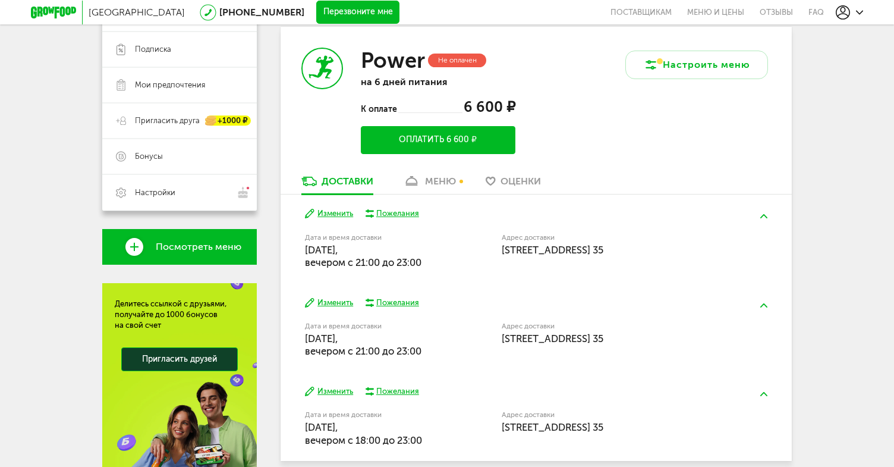
scroll to position [168, 0]
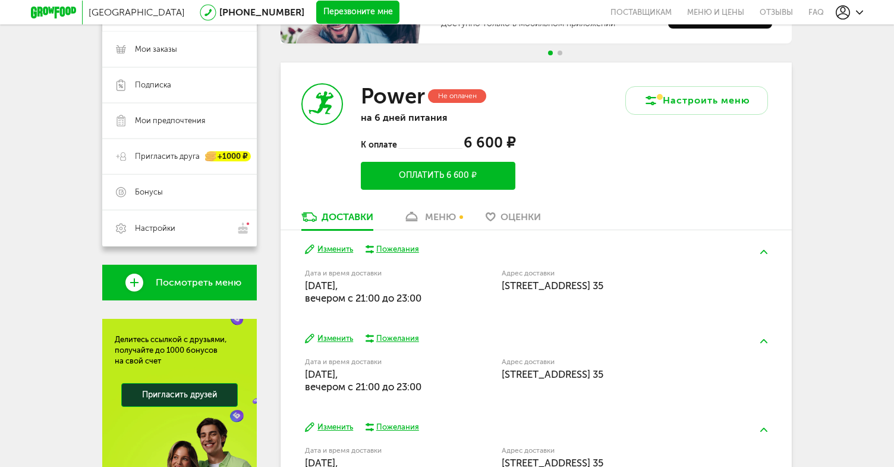
click at [450, 176] on button "Оплатить 6 600 ₽" at bounding box center [438, 176] width 155 height 28
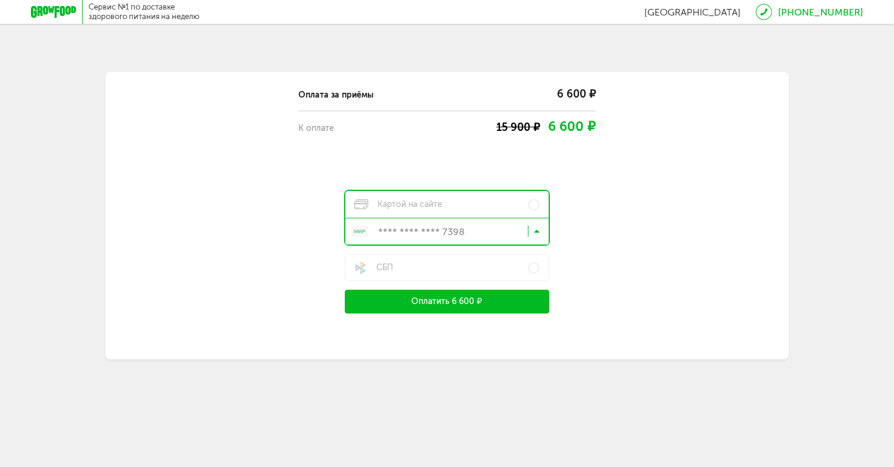
click at [478, 233] on input "Search for option" at bounding box center [449, 234] width 203 height 20
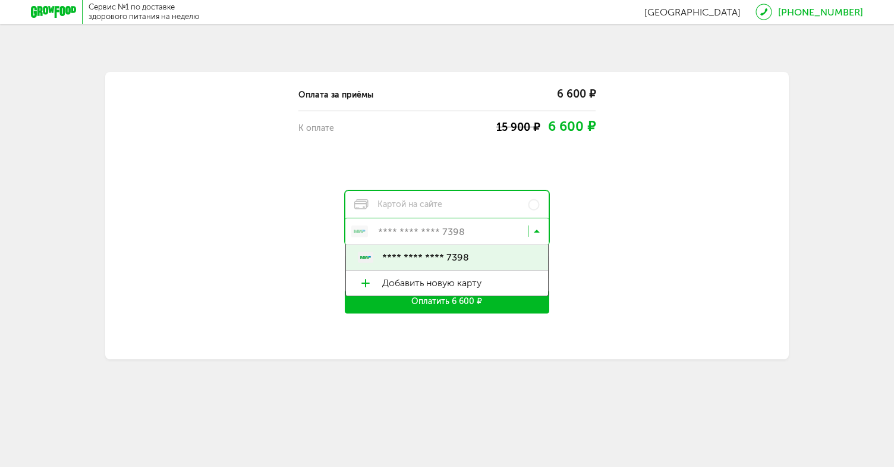
click at [477, 256] on span "**** **** **** 7398" at bounding box center [459, 257] width 154 height 25
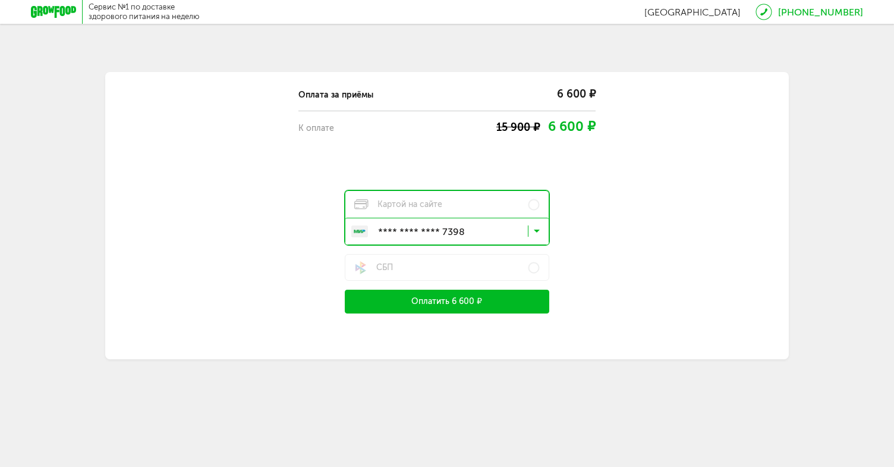
click at [480, 303] on button "Оплатить 6 600 ₽" at bounding box center [447, 302] width 205 height 24
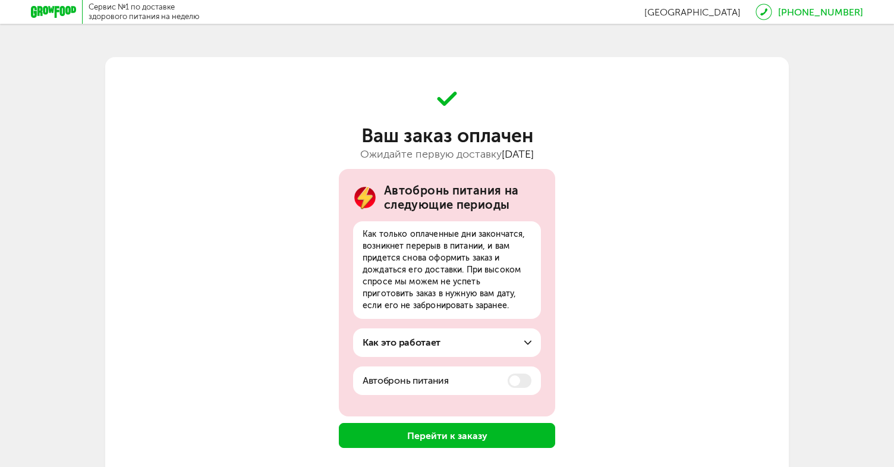
click at [476, 436] on button "Перейти к заказу" at bounding box center [447, 435] width 216 height 25
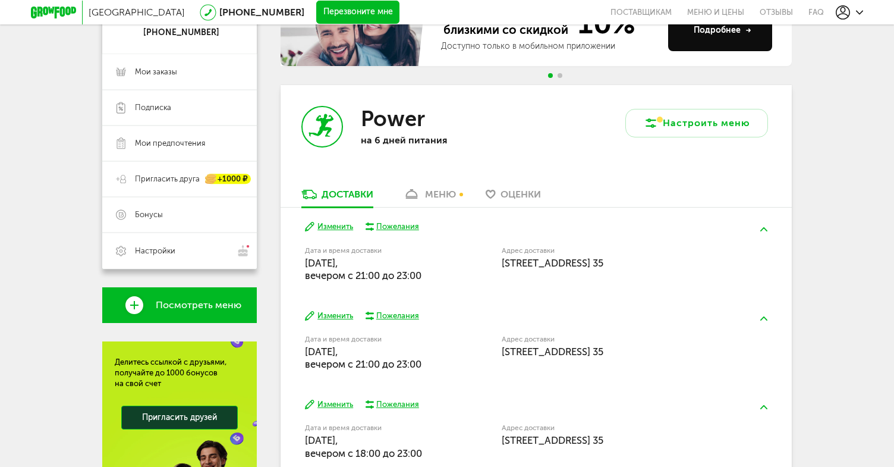
scroll to position [108, 0]
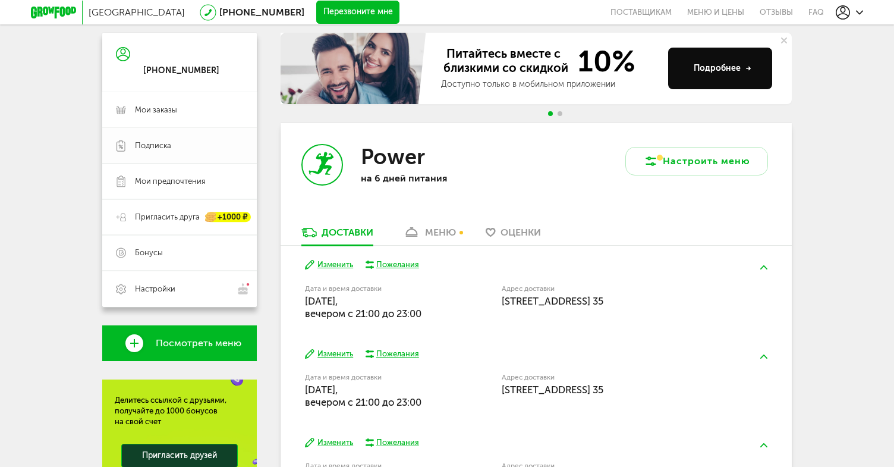
click at [180, 139] on link "Подписка" at bounding box center [179, 146] width 155 height 36
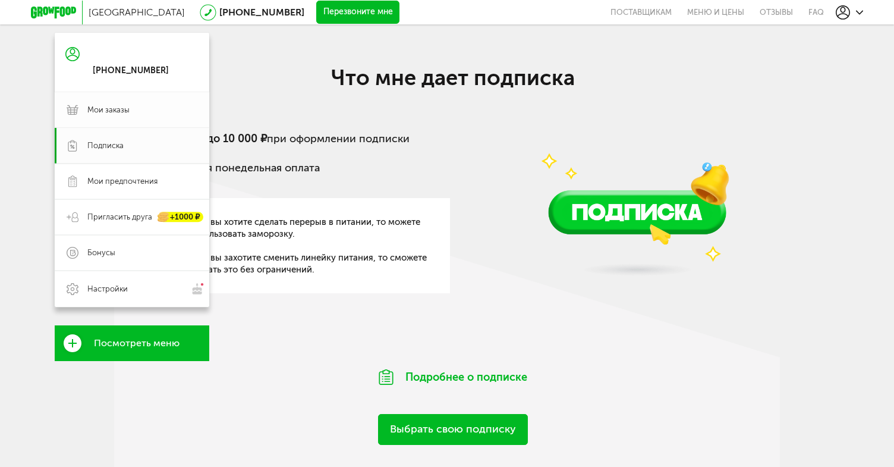
click at [178, 115] on link "Мои заказы" at bounding box center [132, 110] width 155 height 36
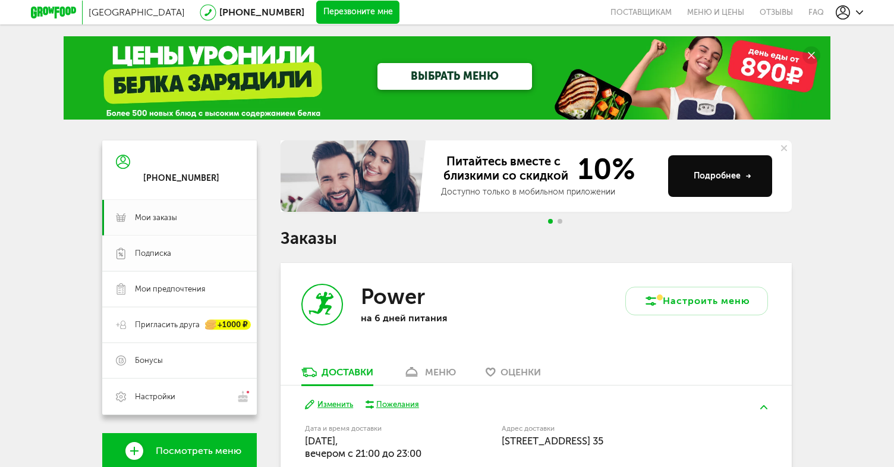
click at [200, 248] on span "Подписка" at bounding box center [189, 253] width 108 height 11
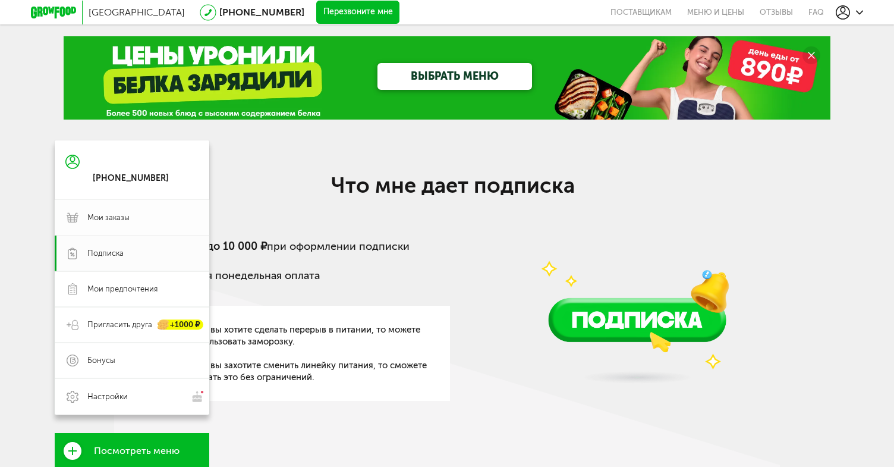
click at [121, 225] on link "Мои заказы" at bounding box center [132, 218] width 155 height 36
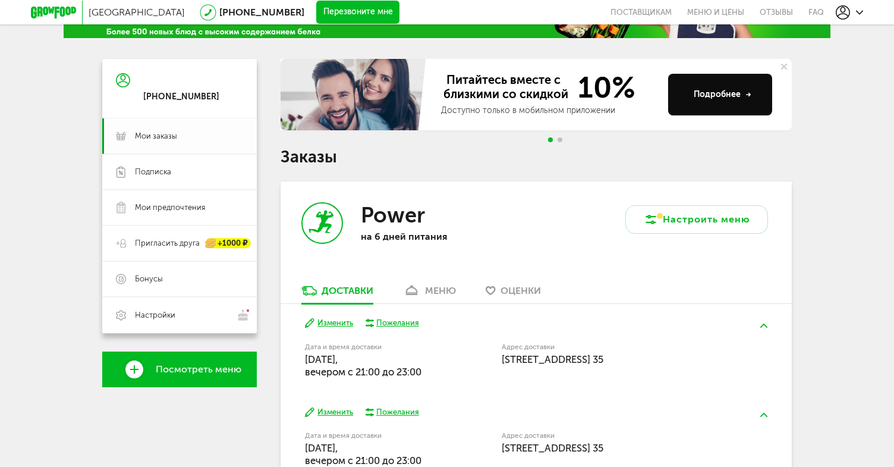
scroll to position [84, 0]
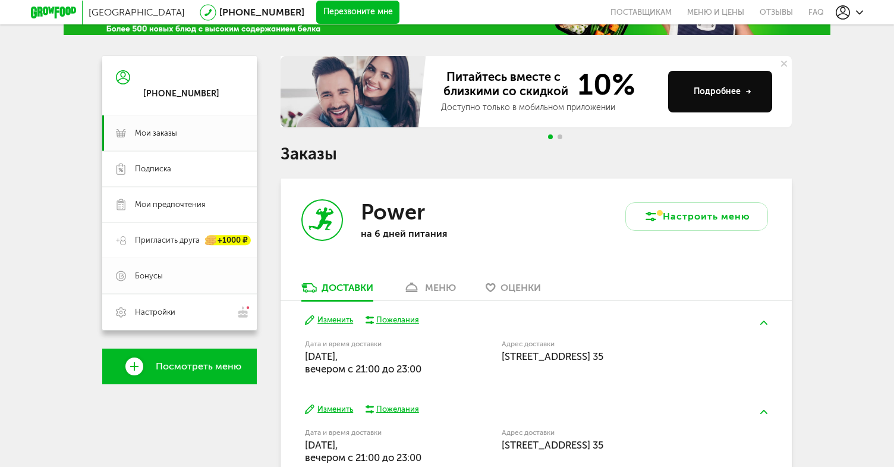
click at [183, 280] on span "Бонусы" at bounding box center [189, 276] width 108 height 11
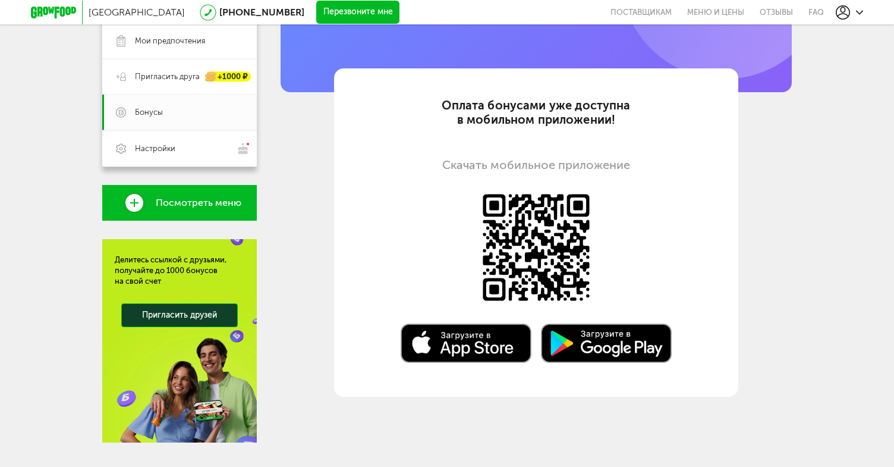
scroll to position [129, 0]
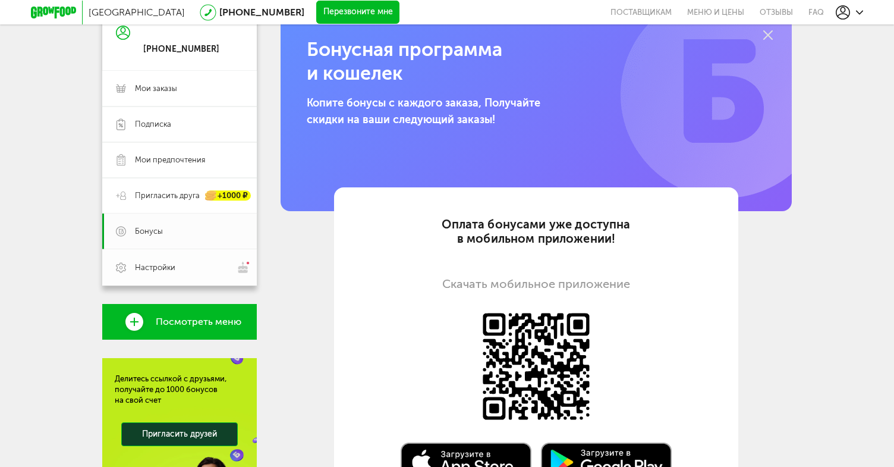
click at [192, 264] on span "Настройки" at bounding box center [189, 267] width 108 height 12
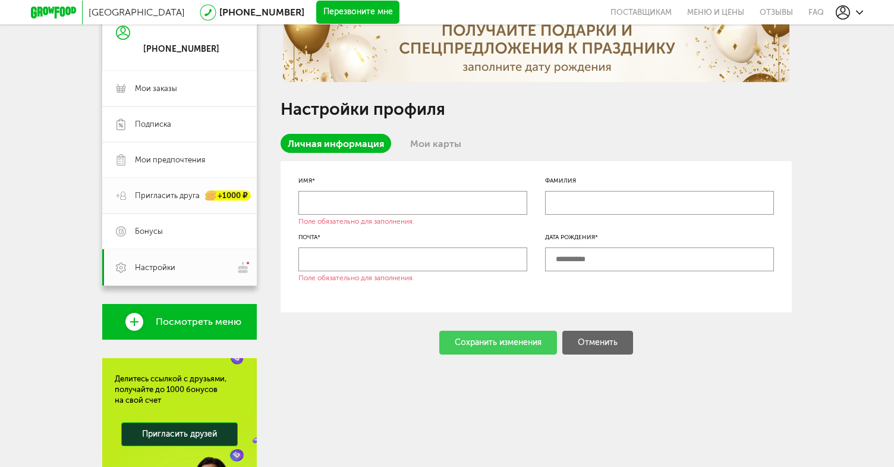
click at [183, 196] on span "Пригласить друга" at bounding box center [167, 195] width 65 height 11
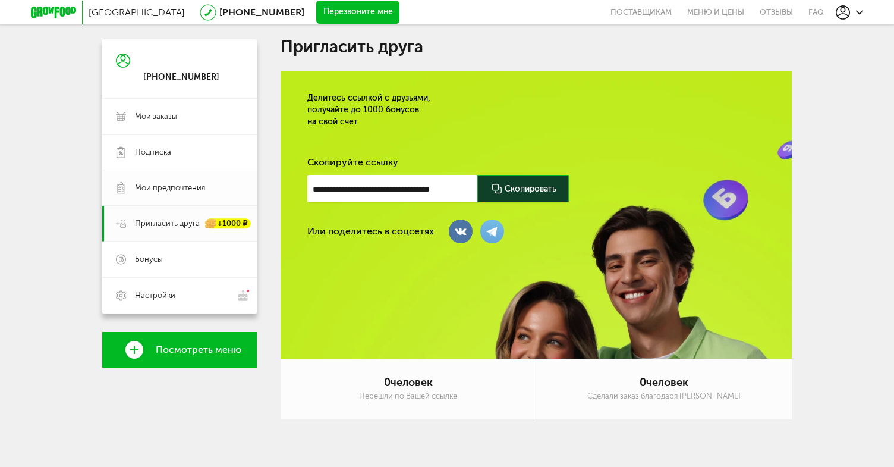
scroll to position [18, 0]
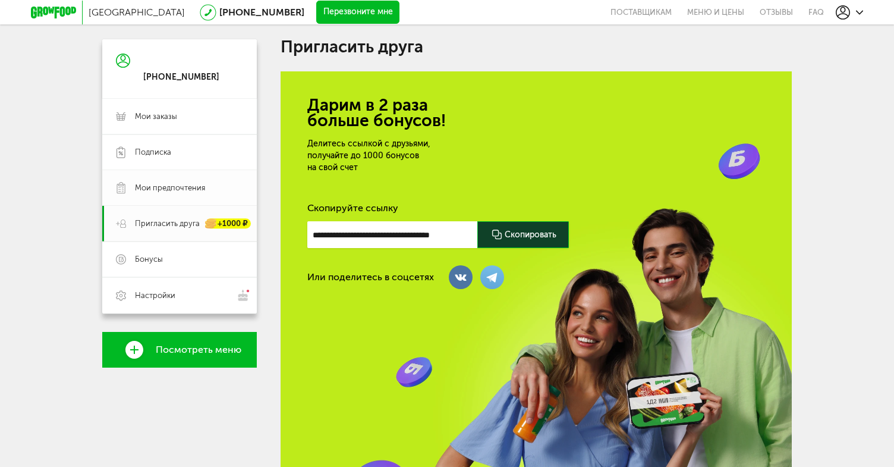
click at [172, 182] on link "Мои предпочтения" at bounding box center [179, 188] width 155 height 36
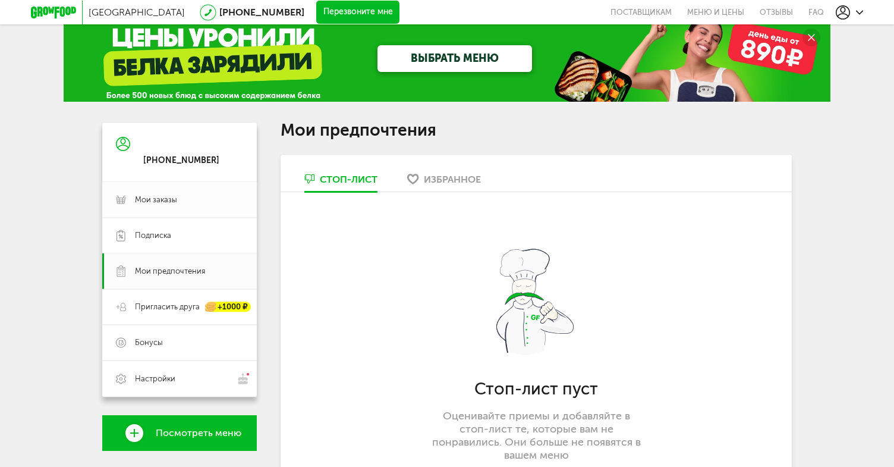
click at [175, 190] on link "Мои заказы" at bounding box center [179, 200] width 155 height 36
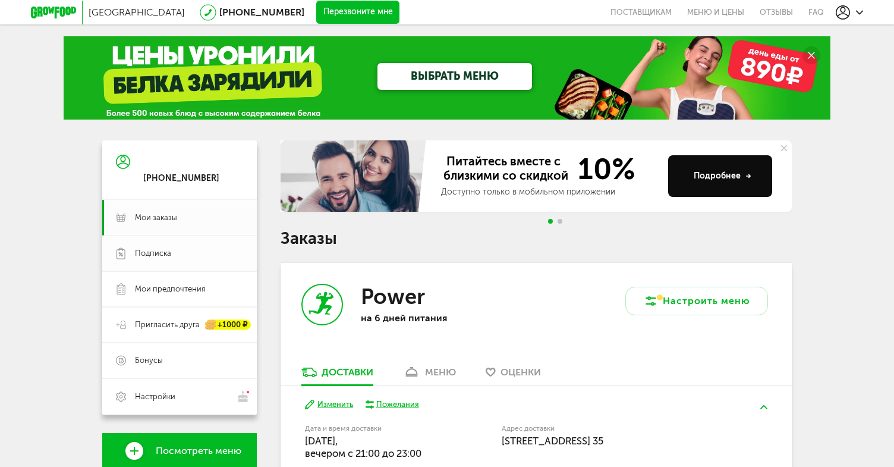
click at [162, 247] on link "Подписка" at bounding box center [179, 253] width 155 height 36
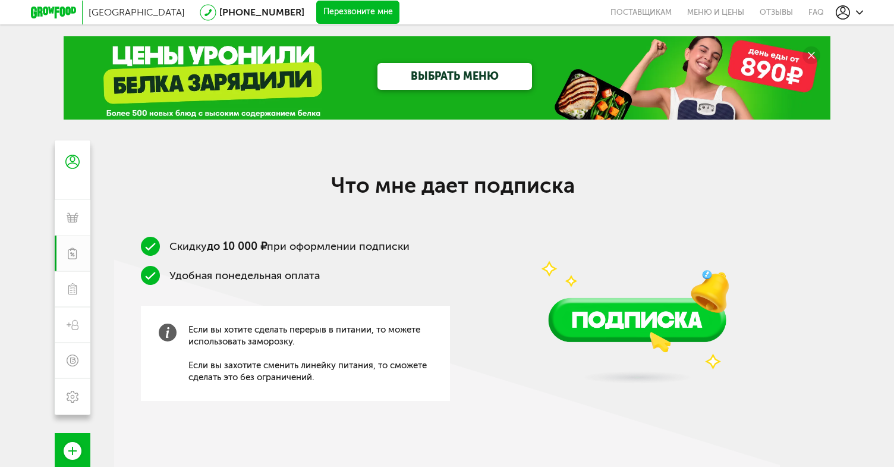
click at [853, 10] on div at bounding box center [849, 12] width 27 height 14
